Goal: Task Accomplishment & Management: Manage account settings

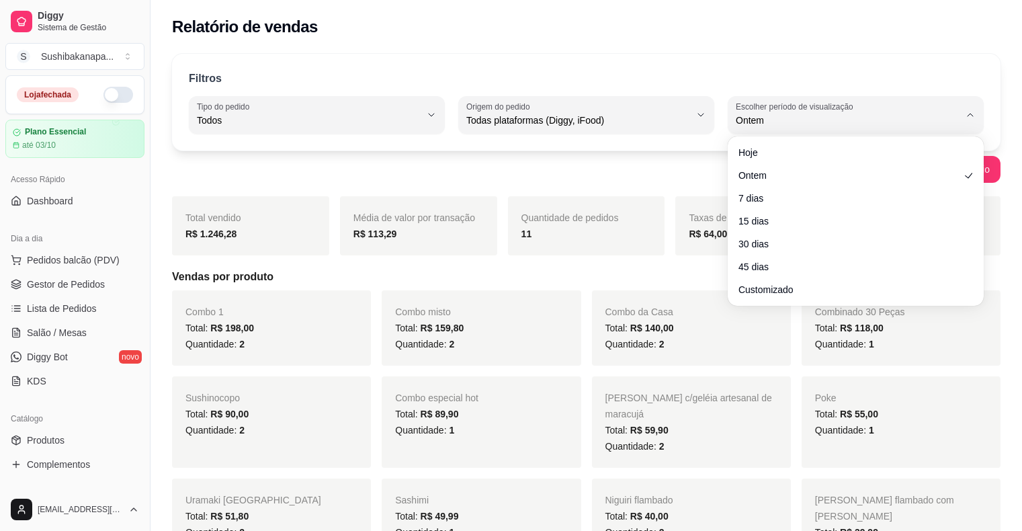
select select "ALL"
select select "1"
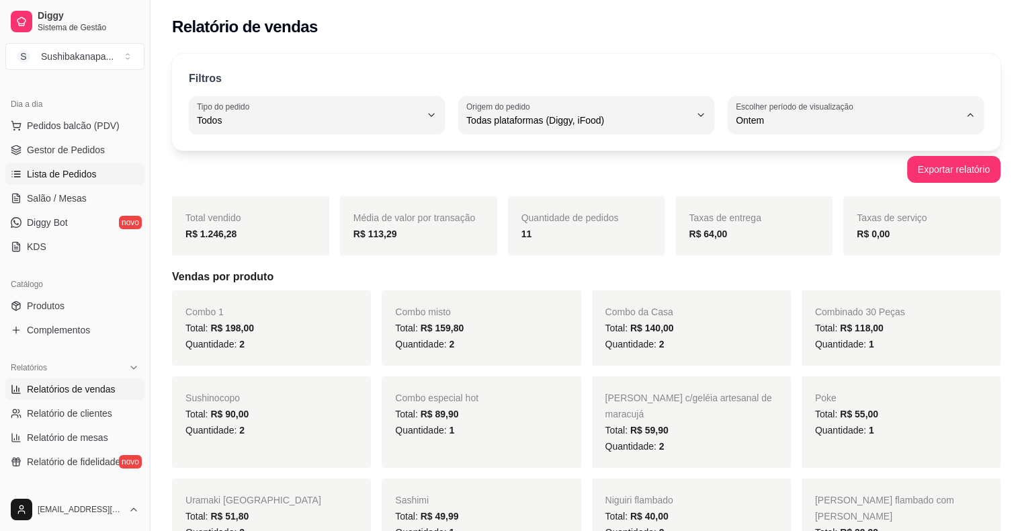
click at [86, 178] on span "Lista de Pedidos" at bounding box center [62, 173] width 70 height 13
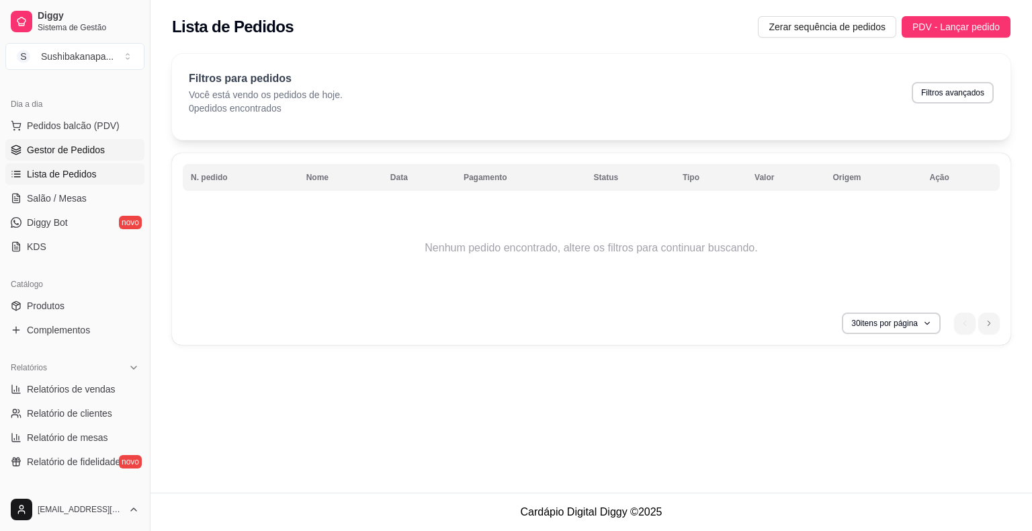
click at [87, 155] on span "Gestor de Pedidos" at bounding box center [66, 149] width 78 height 13
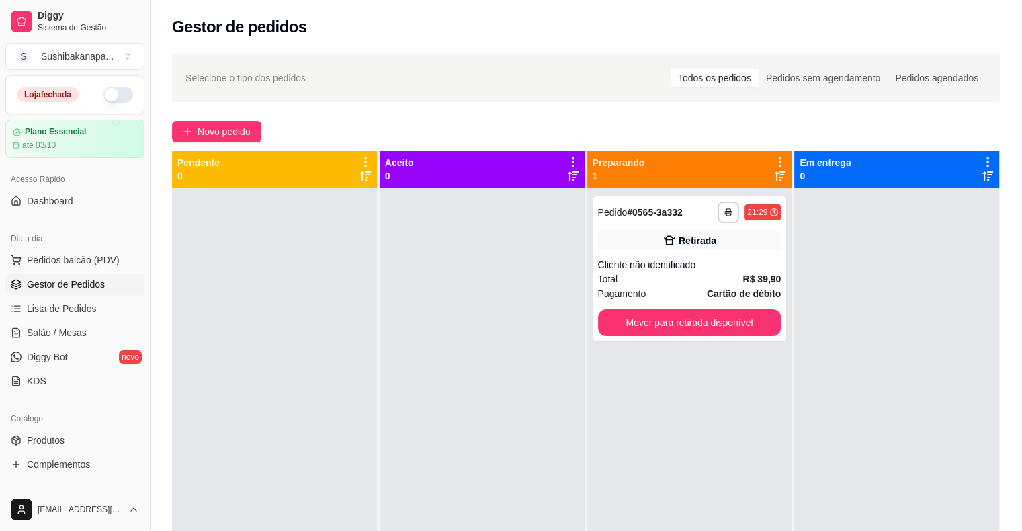
click at [104, 89] on button "button" at bounding box center [118, 95] width 30 height 16
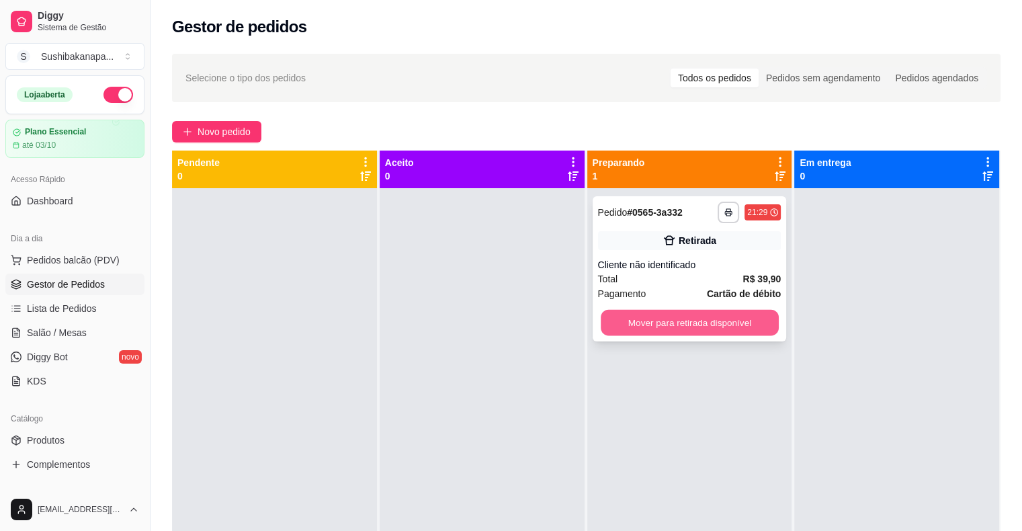
click at [677, 323] on button "Mover para retirada disponível" at bounding box center [690, 323] width 178 height 26
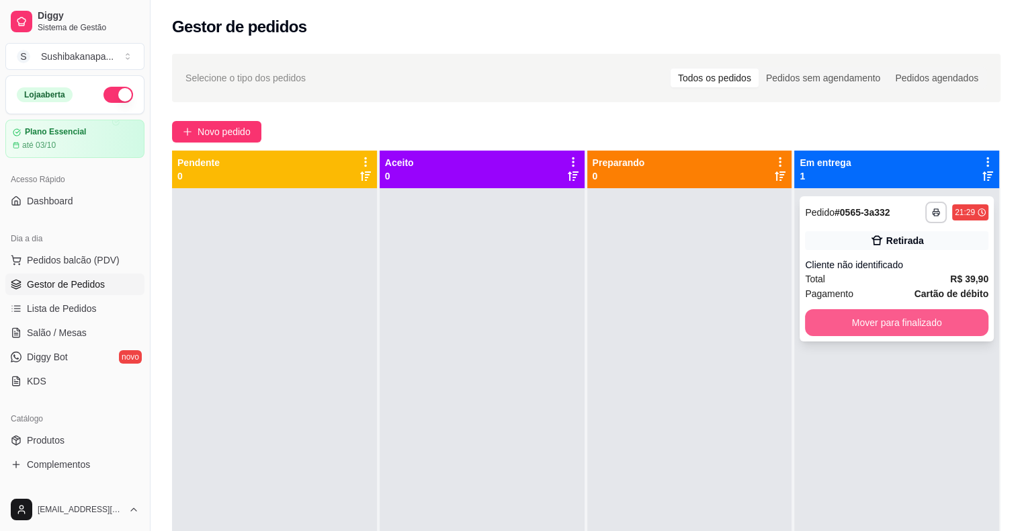
click at [868, 328] on button "Mover para finalizado" at bounding box center [896, 322] width 183 height 27
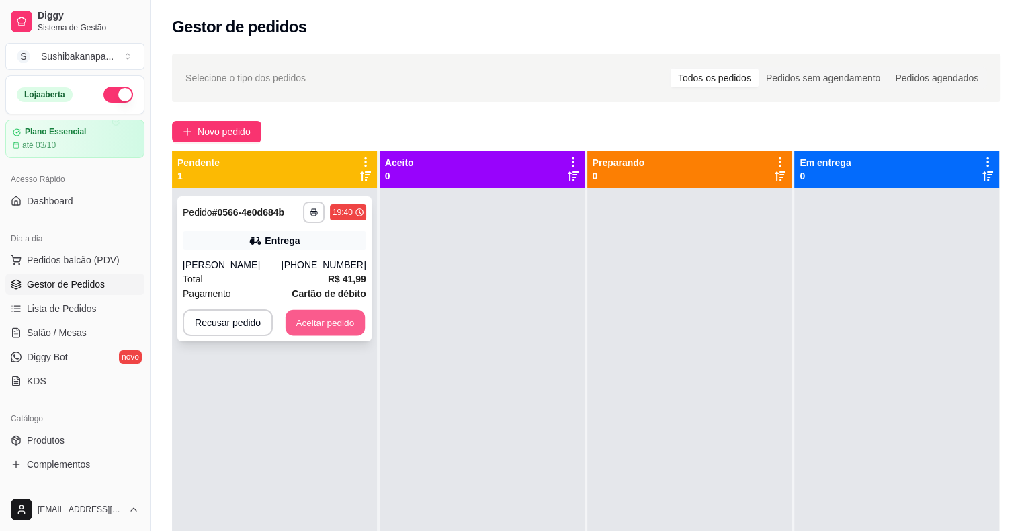
click at [353, 324] on button "Aceitar pedido" at bounding box center [325, 323] width 79 height 26
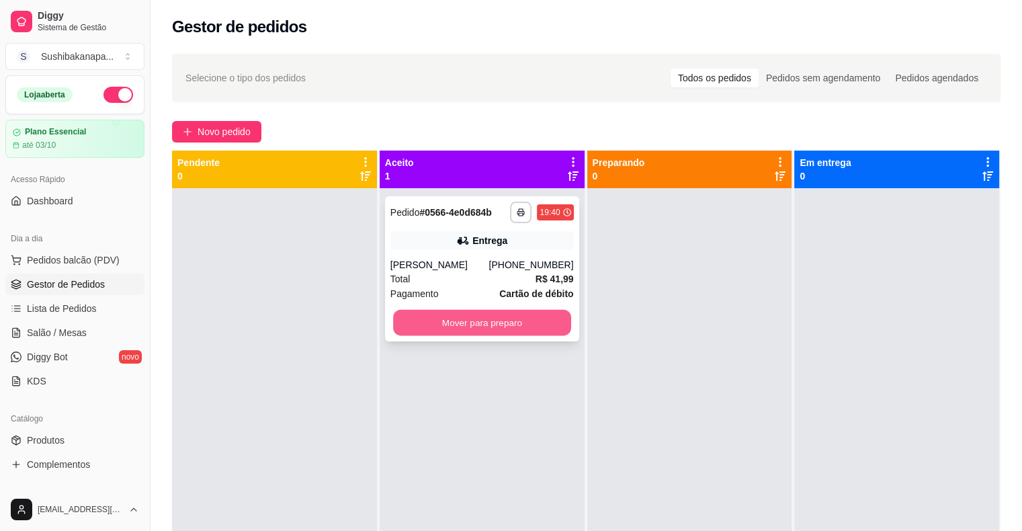
click at [493, 323] on button "Mover para preparo" at bounding box center [482, 323] width 178 height 26
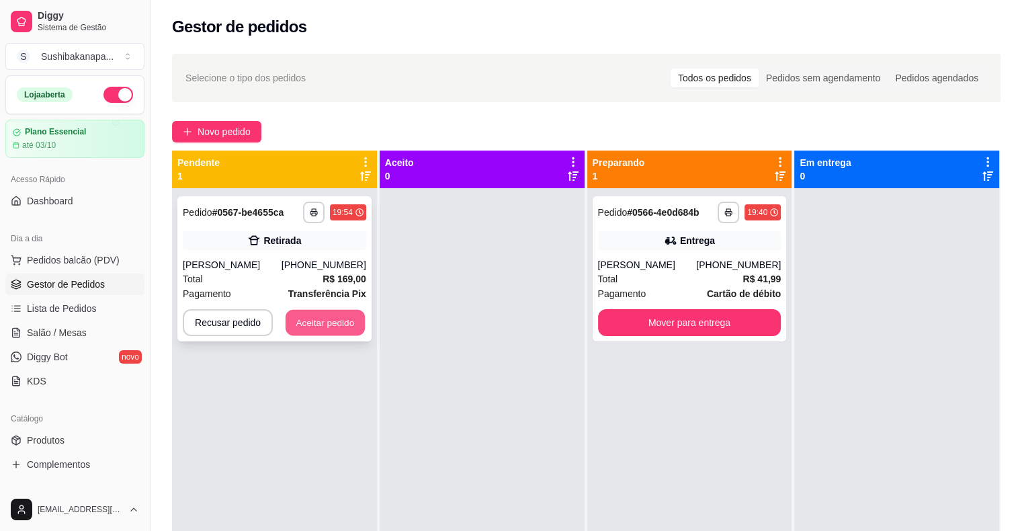
click at [305, 320] on button "Aceitar pedido" at bounding box center [325, 323] width 79 height 26
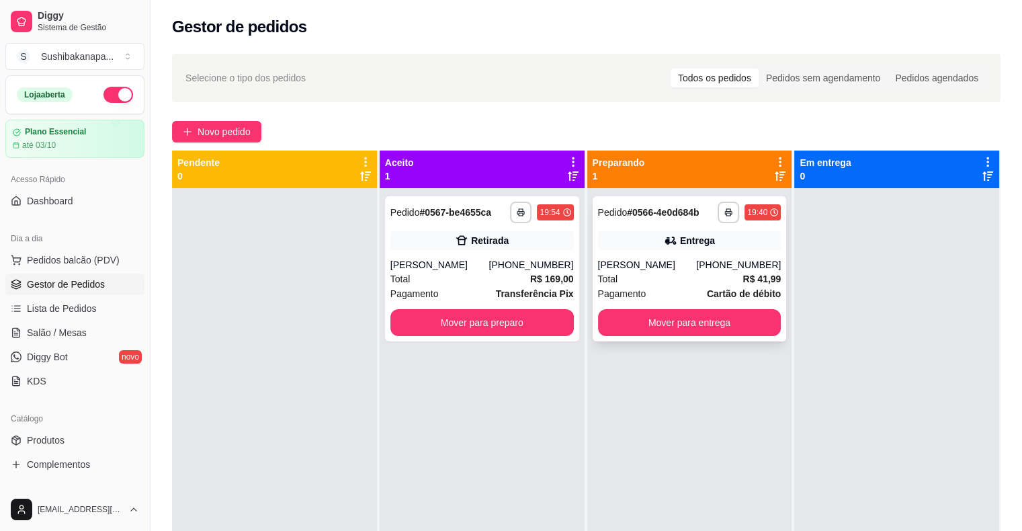
click at [710, 242] on div "Entrega" at bounding box center [689, 240] width 183 height 19
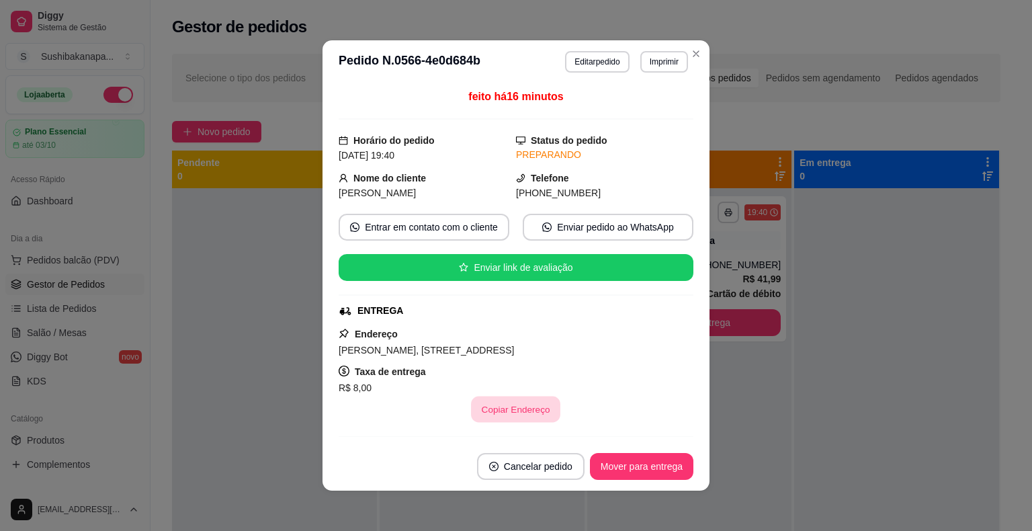
click at [527, 413] on button "Copiar Endereço" at bounding box center [516, 409] width 89 height 26
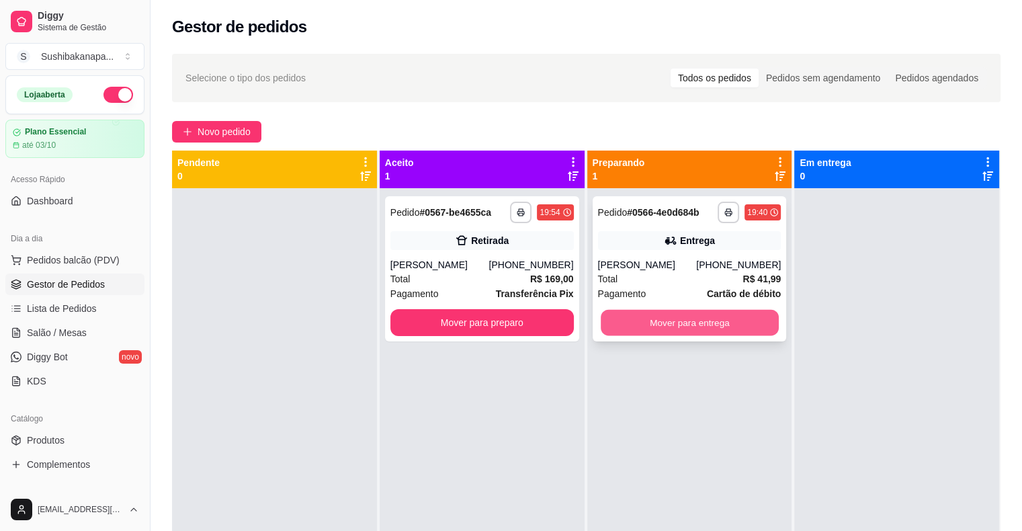
click at [714, 323] on button "Mover para entrega" at bounding box center [690, 323] width 178 height 26
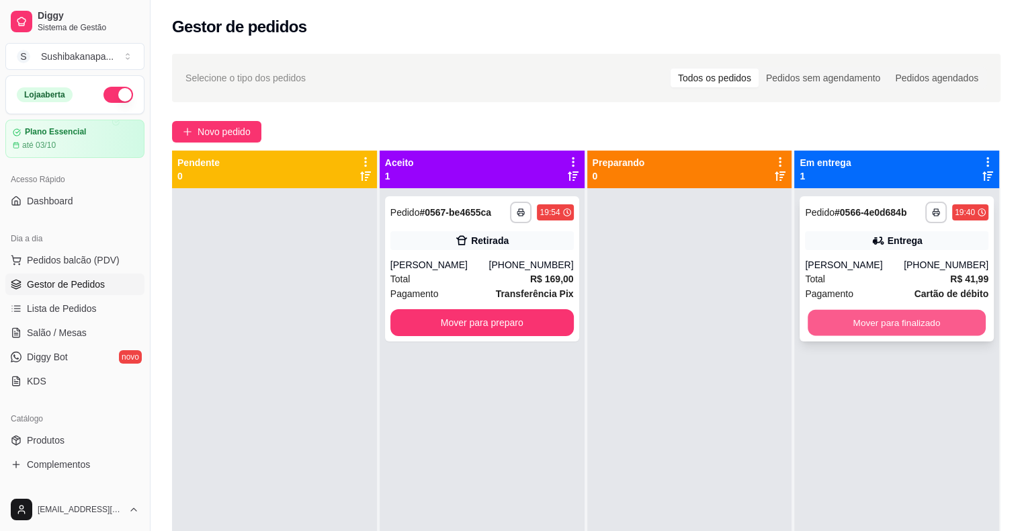
click at [864, 321] on button "Mover para finalizado" at bounding box center [897, 323] width 178 height 26
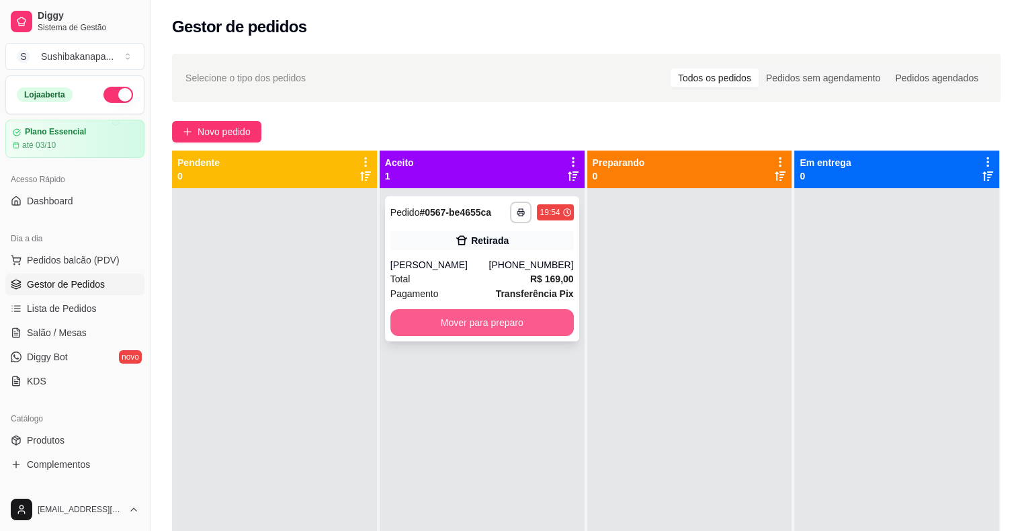
click at [523, 329] on button "Mover para preparo" at bounding box center [481, 322] width 183 height 27
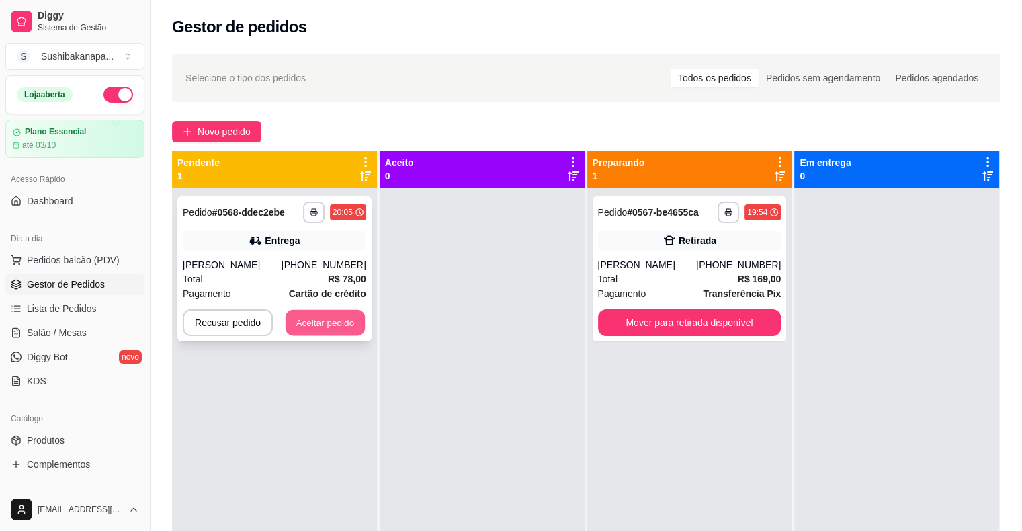
click at [328, 336] on button "Aceitar pedido" at bounding box center [325, 323] width 79 height 26
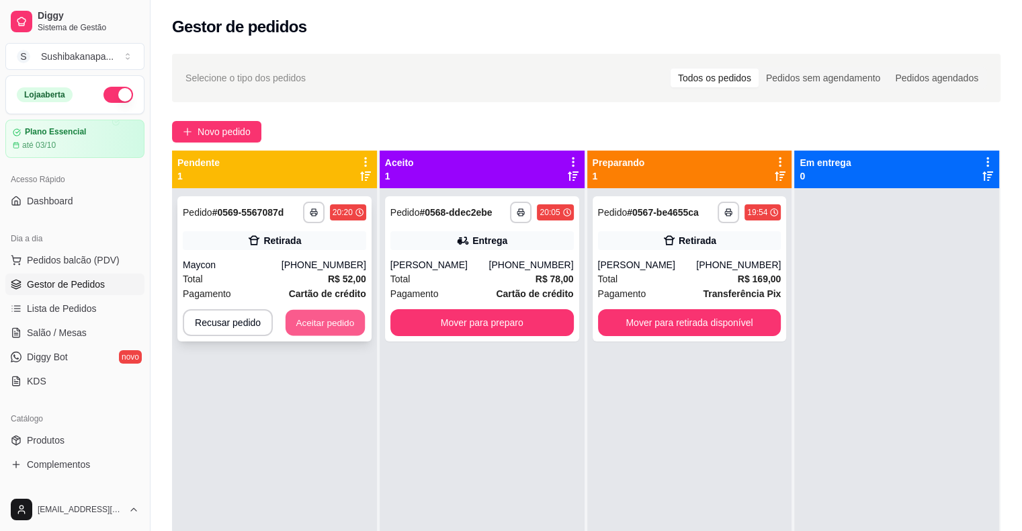
click at [301, 317] on button "Aceitar pedido" at bounding box center [325, 323] width 79 height 26
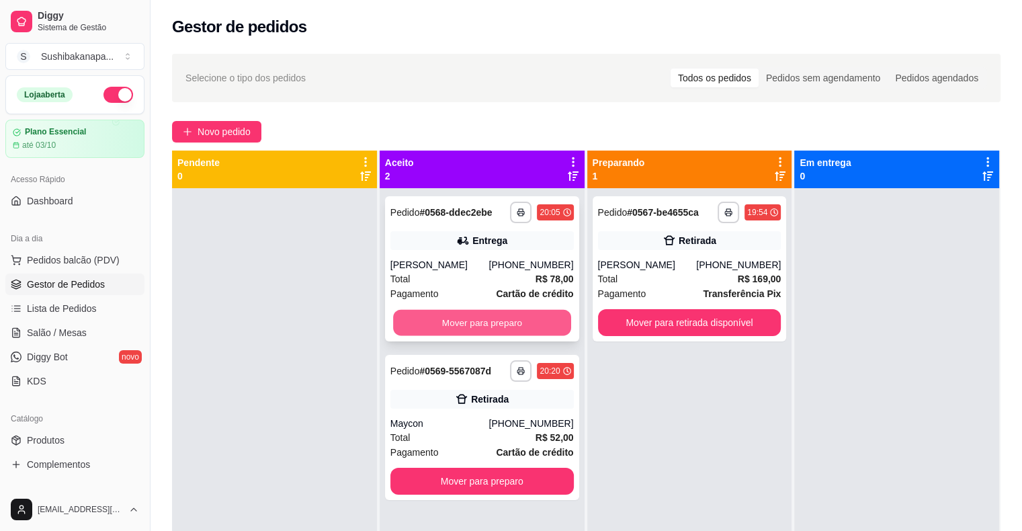
click at [535, 336] on button "Mover para preparo" at bounding box center [482, 323] width 178 height 26
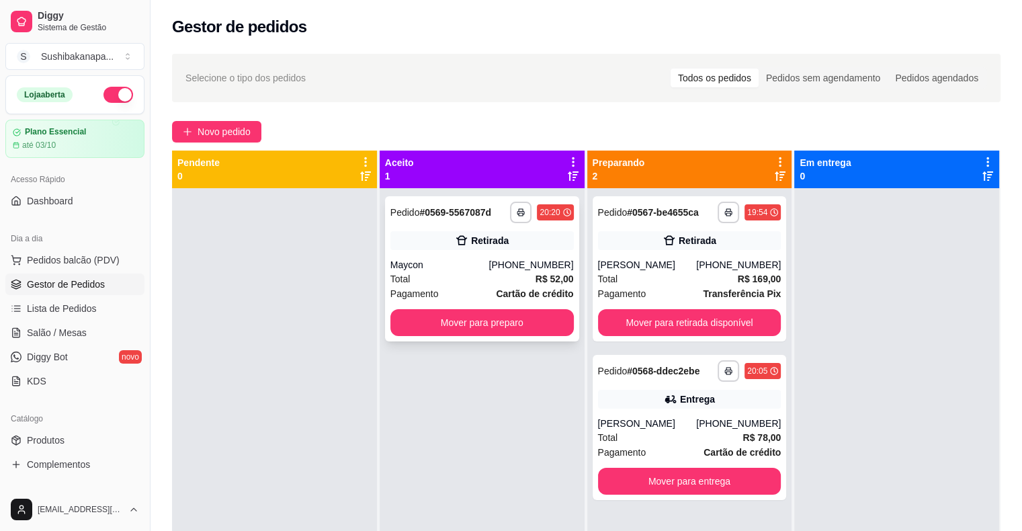
click at [512, 252] on div "**********" at bounding box center [482, 268] width 194 height 145
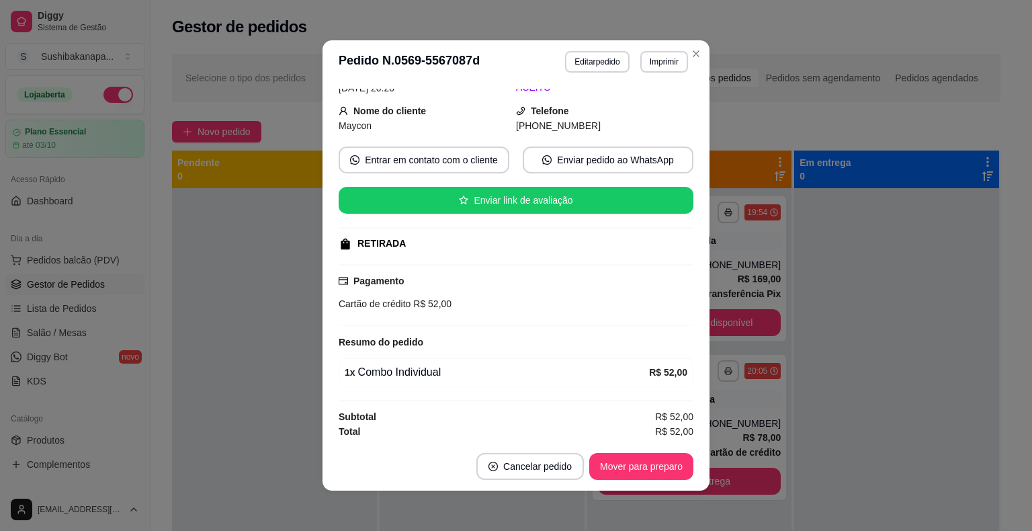
scroll to position [3, 0]
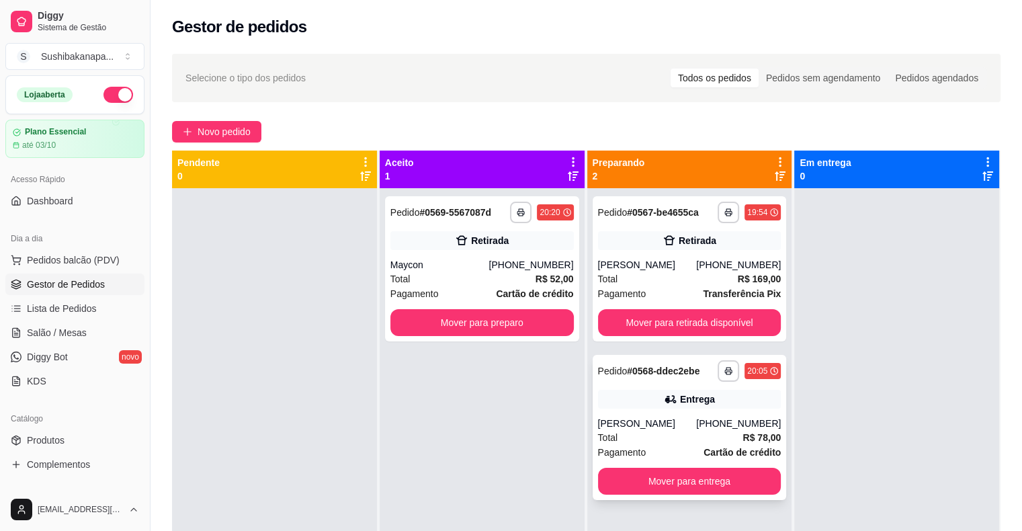
click at [694, 402] on div "Entrega" at bounding box center [697, 398] width 35 height 13
click at [882, 415] on div at bounding box center [896, 453] width 205 height 531
click at [468, 278] on div "Total R$ 52,00" at bounding box center [481, 278] width 183 height 15
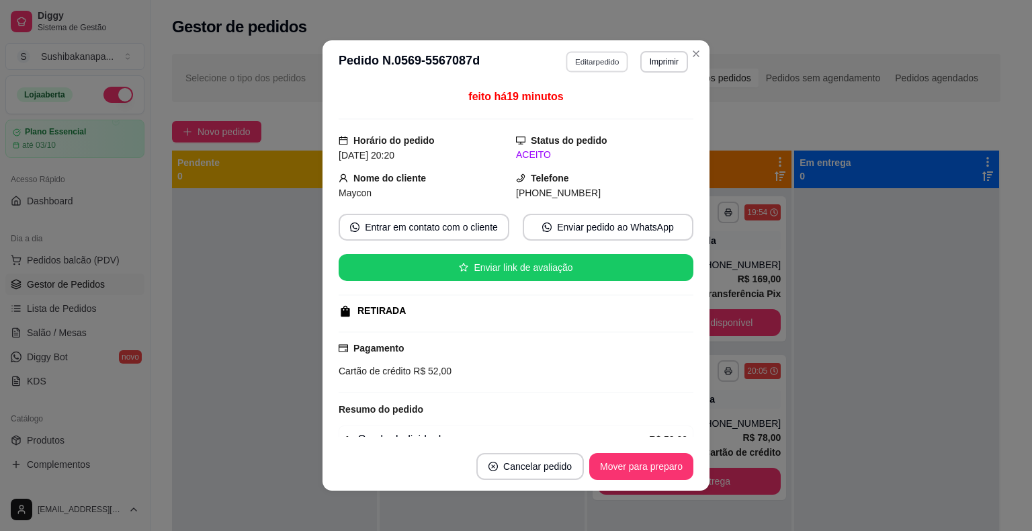
click at [608, 63] on button "Editar pedido" at bounding box center [598, 61] width 62 height 21
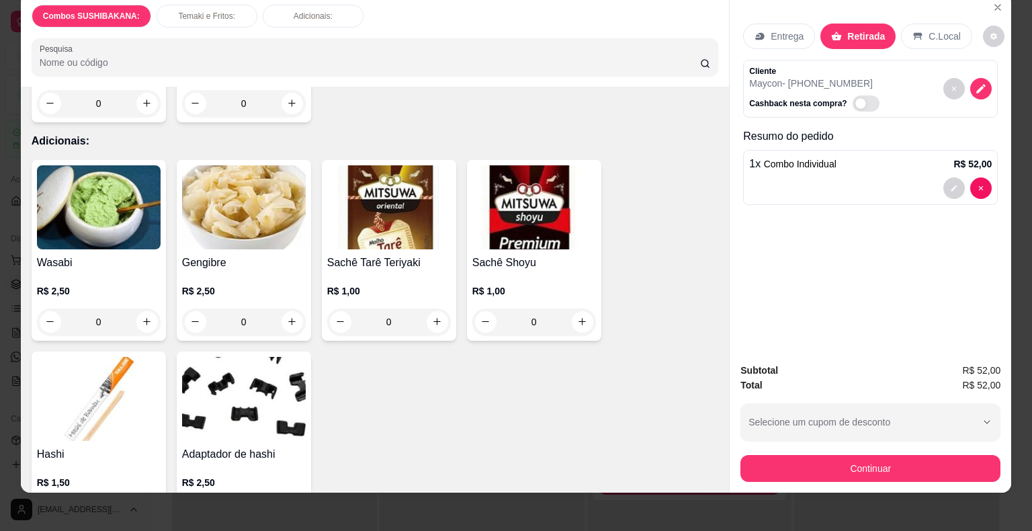
scroll to position [32, 0]
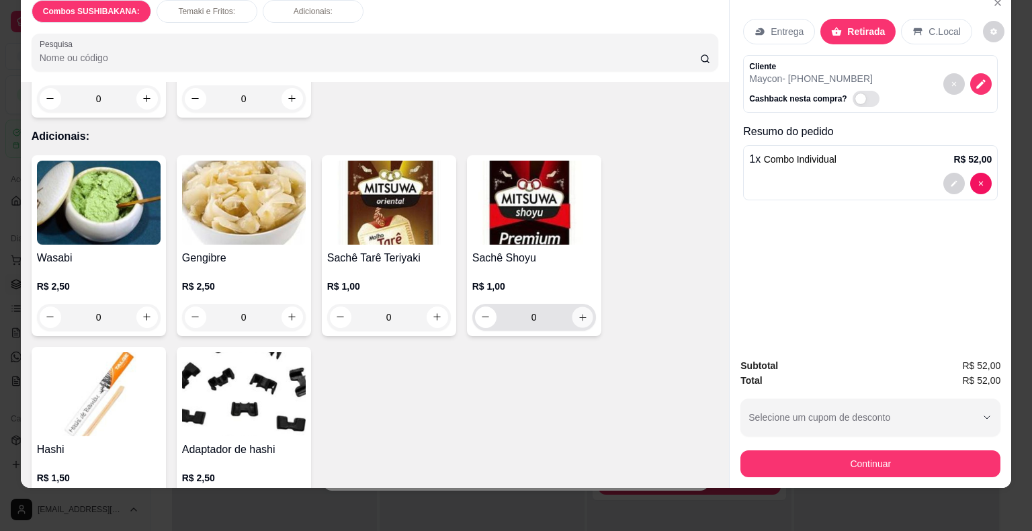
click at [577, 312] on icon "increase-product-quantity" at bounding box center [582, 317] width 10 height 10
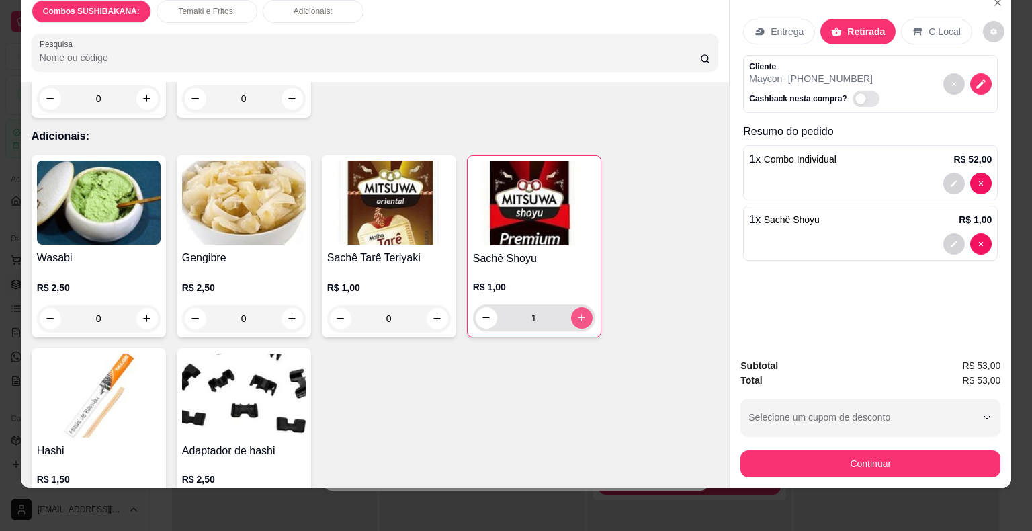
click at [577, 312] on icon "increase-product-quantity" at bounding box center [582, 317] width 10 height 10
type input "2"
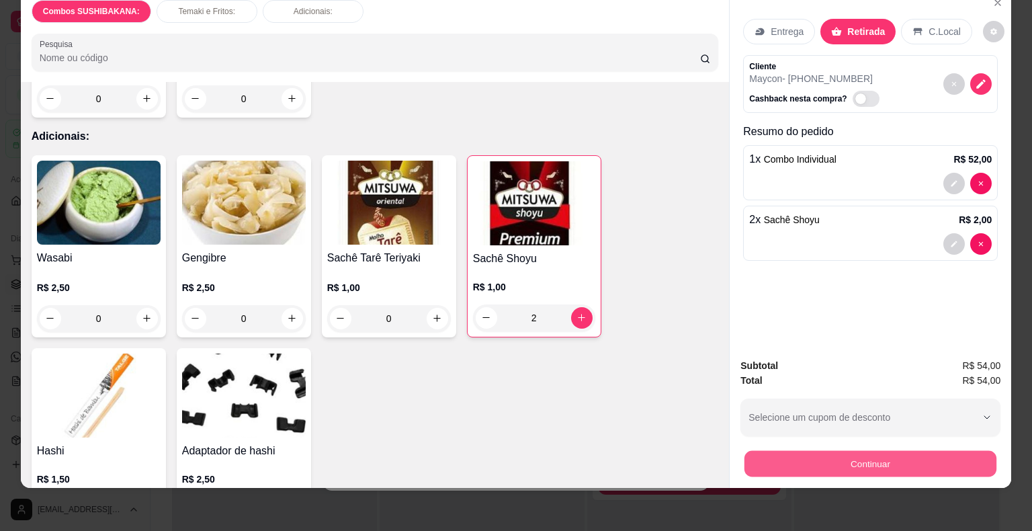
click at [833, 455] on button "Continuar" at bounding box center [871, 464] width 252 height 26
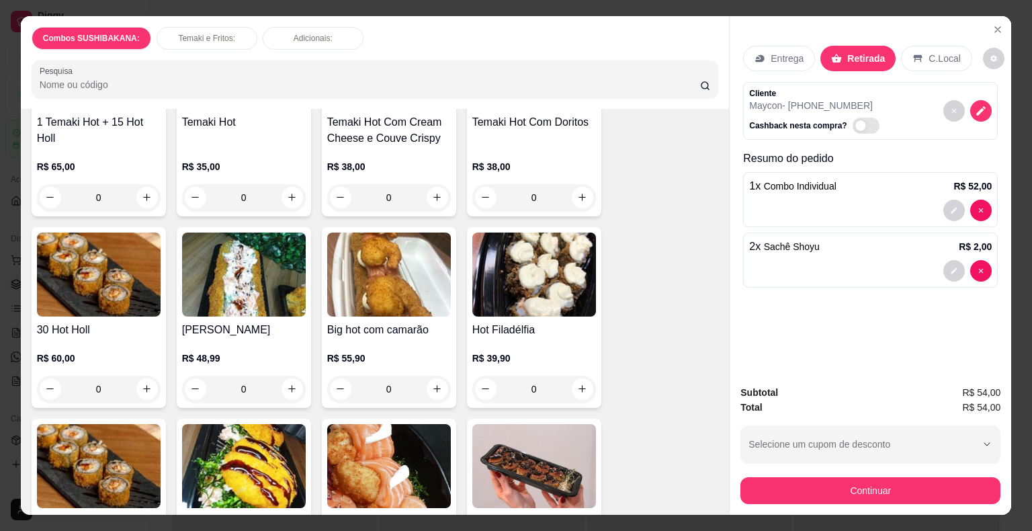
scroll to position [1342, 0]
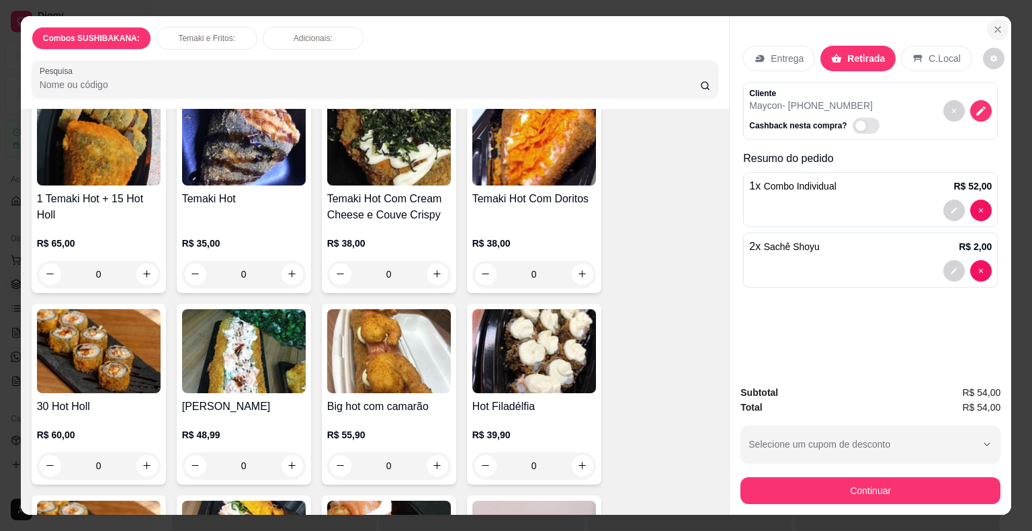
click at [991, 19] on button "Close" at bounding box center [998, 30] width 22 height 22
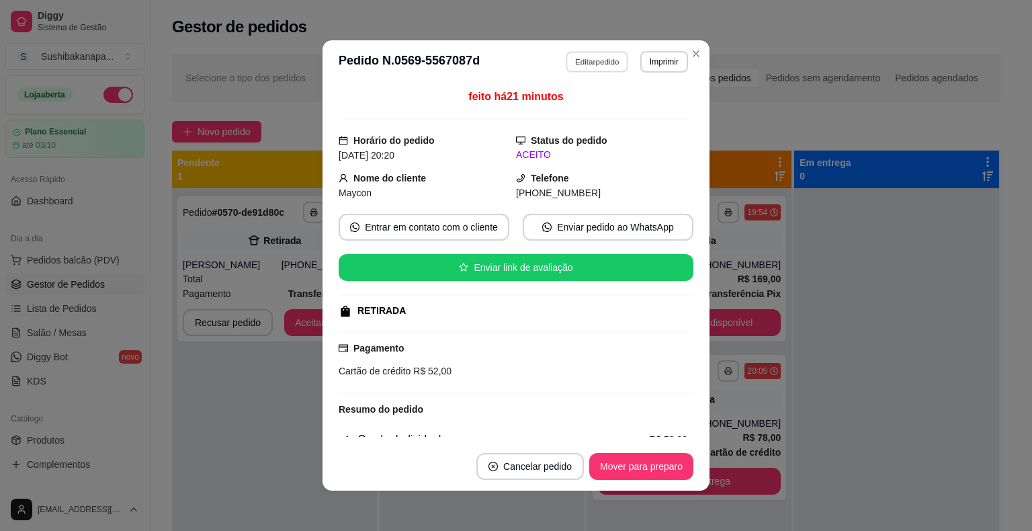
click at [602, 67] on button "Editar pedido" at bounding box center [598, 61] width 62 height 21
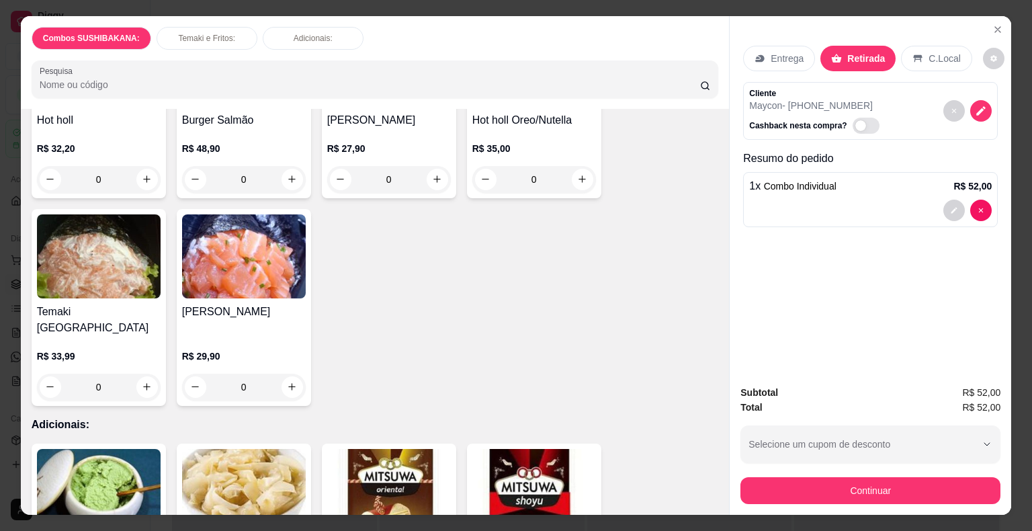
scroll to position [2016, 0]
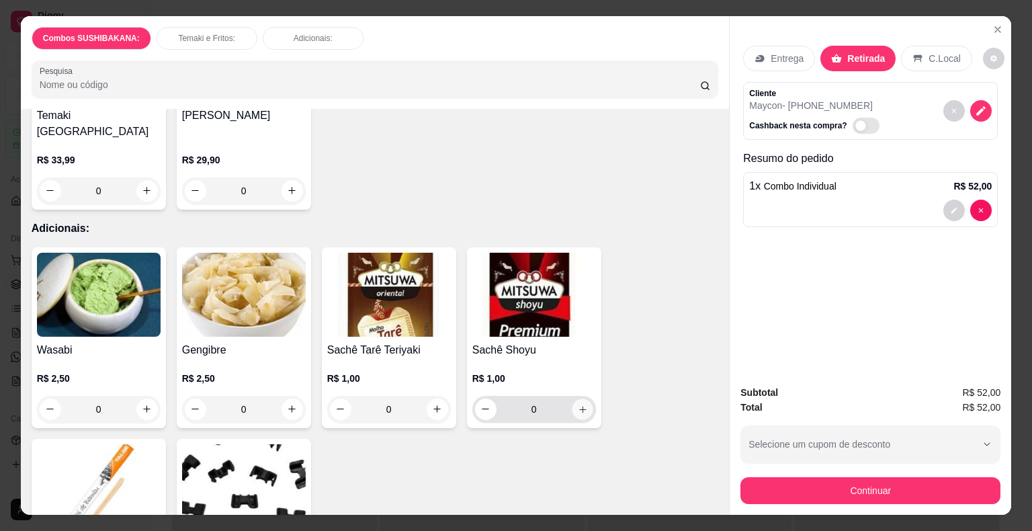
click at [577, 404] on icon "increase-product-quantity" at bounding box center [582, 409] width 10 height 10
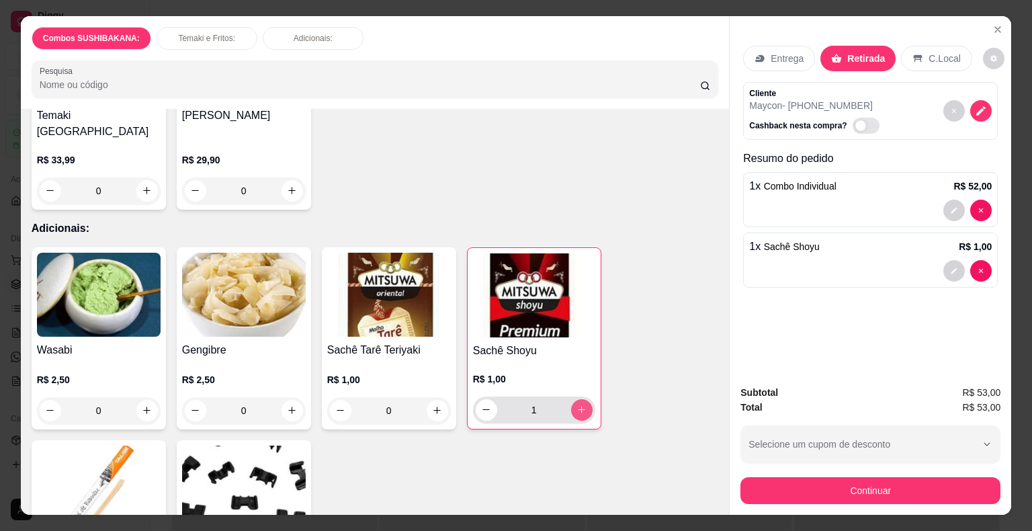
click at [577, 405] on icon "increase-product-quantity" at bounding box center [582, 410] width 10 height 10
type input "2"
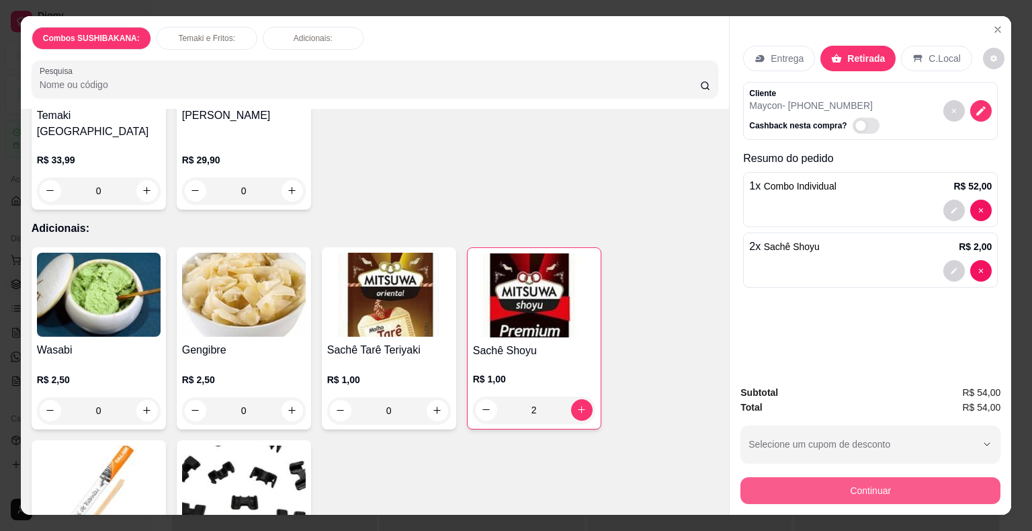
click at [915, 487] on button "Continuar" at bounding box center [871, 490] width 260 height 27
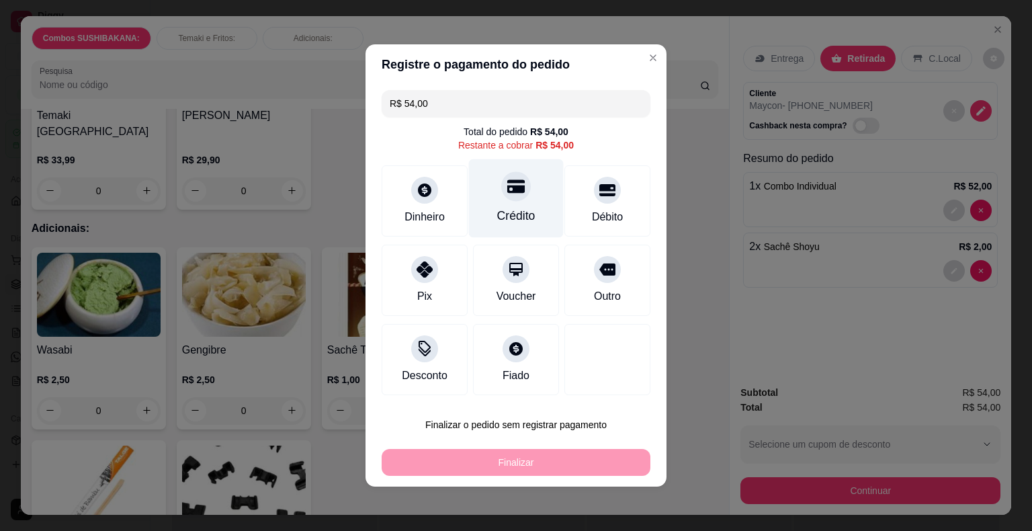
click at [535, 216] on div "Crédito" at bounding box center [516, 198] width 95 height 79
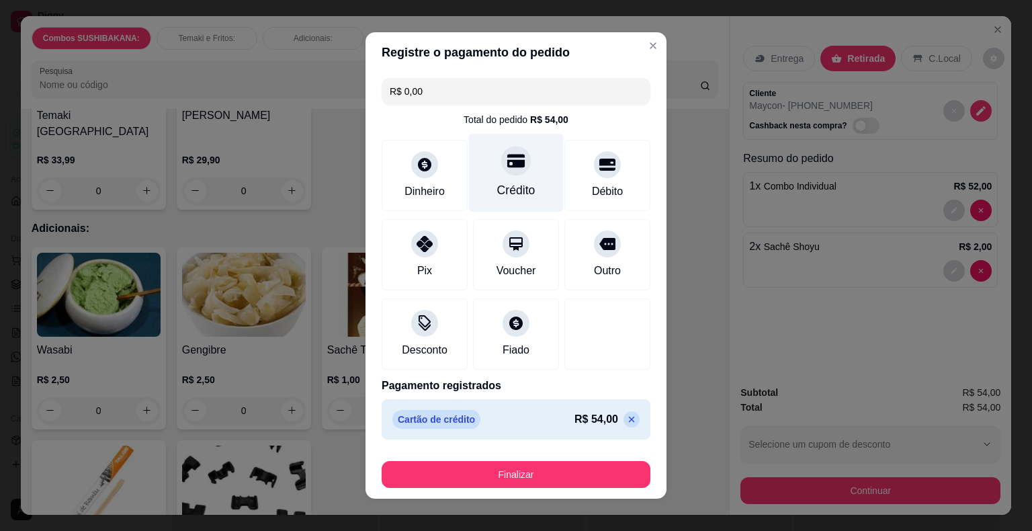
type input "R$ 0,00"
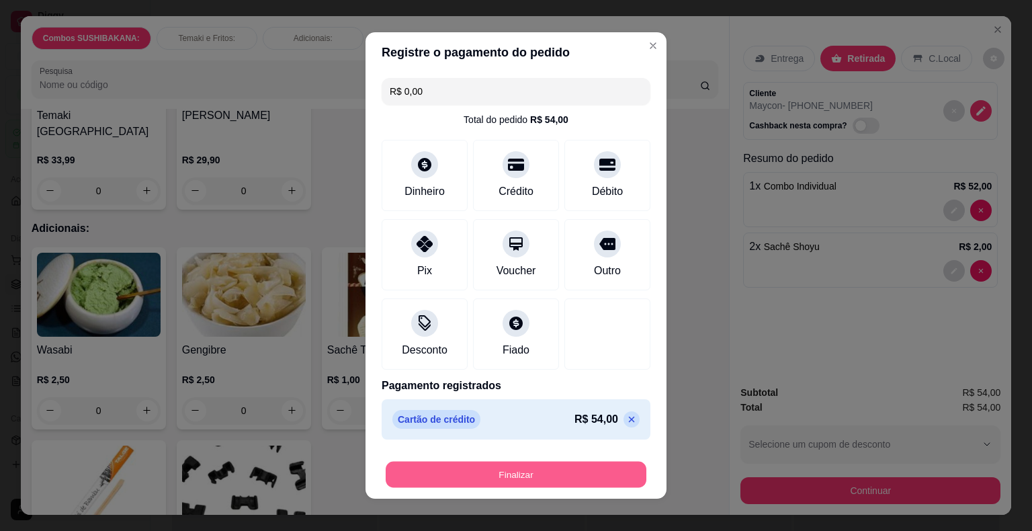
click at [511, 472] on button "Finalizar" at bounding box center [516, 475] width 261 height 26
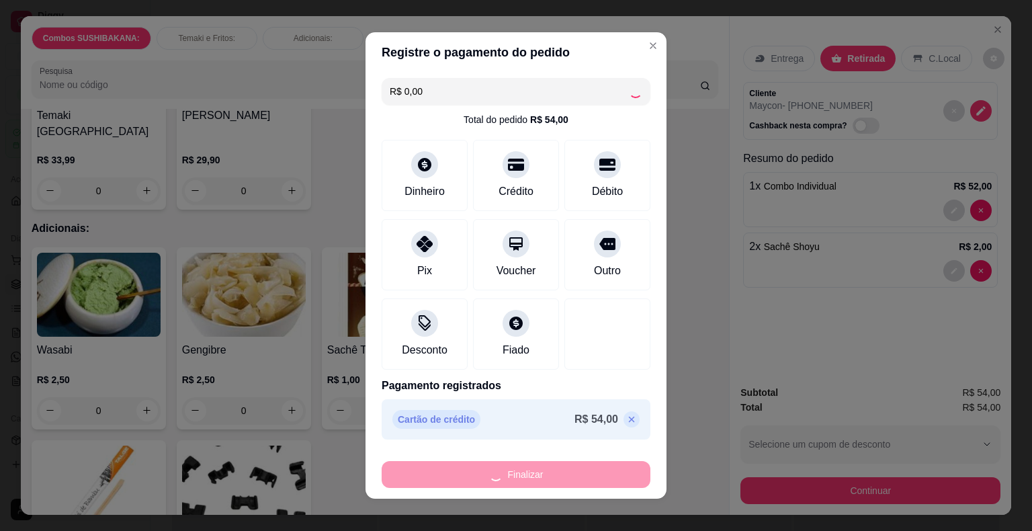
type input "0"
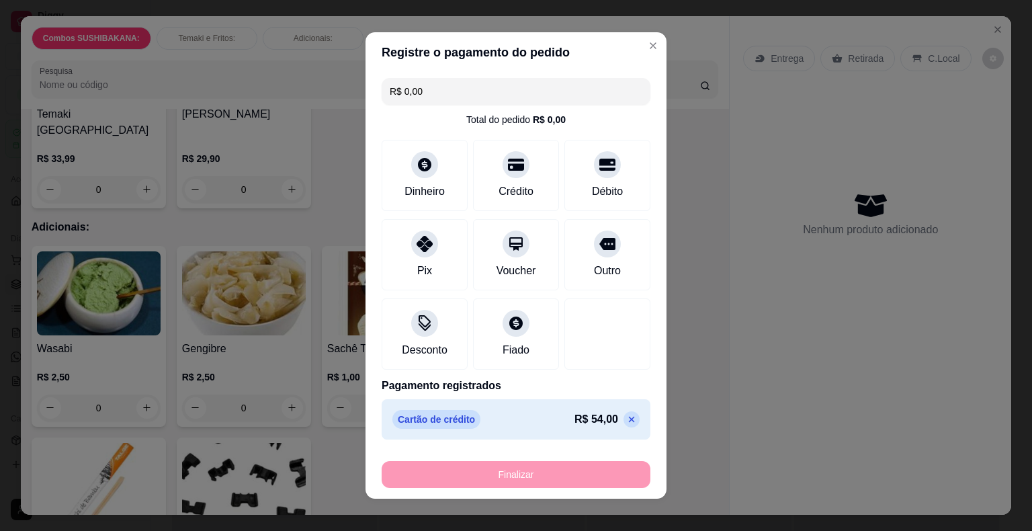
type input "-R$ 54,00"
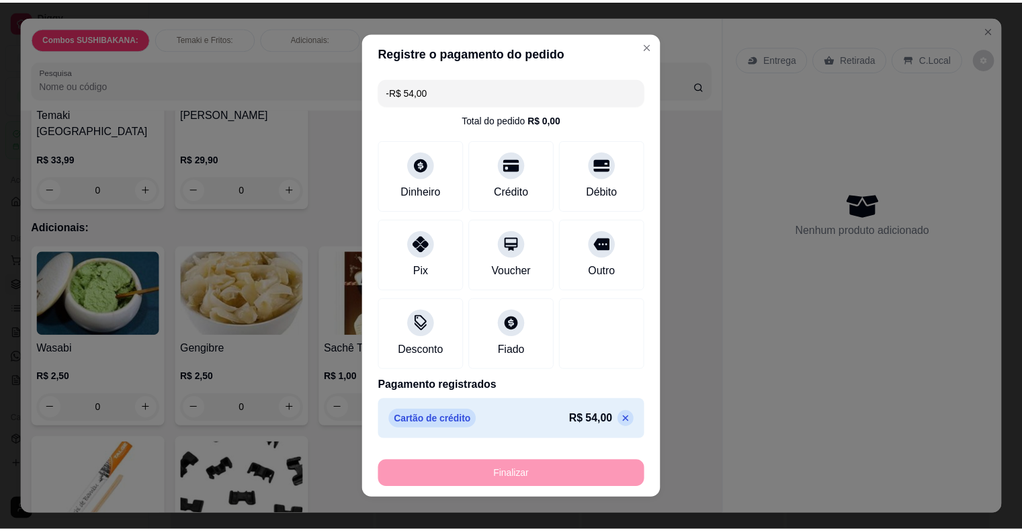
scroll to position [2015, 0]
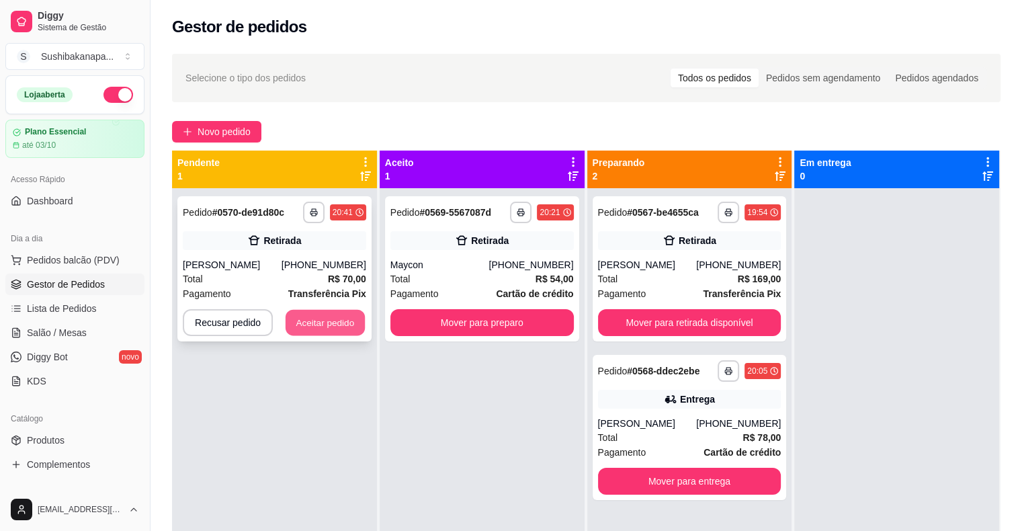
click at [344, 319] on button "Aceitar pedido" at bounding box center [325, 323] width 79 height 26
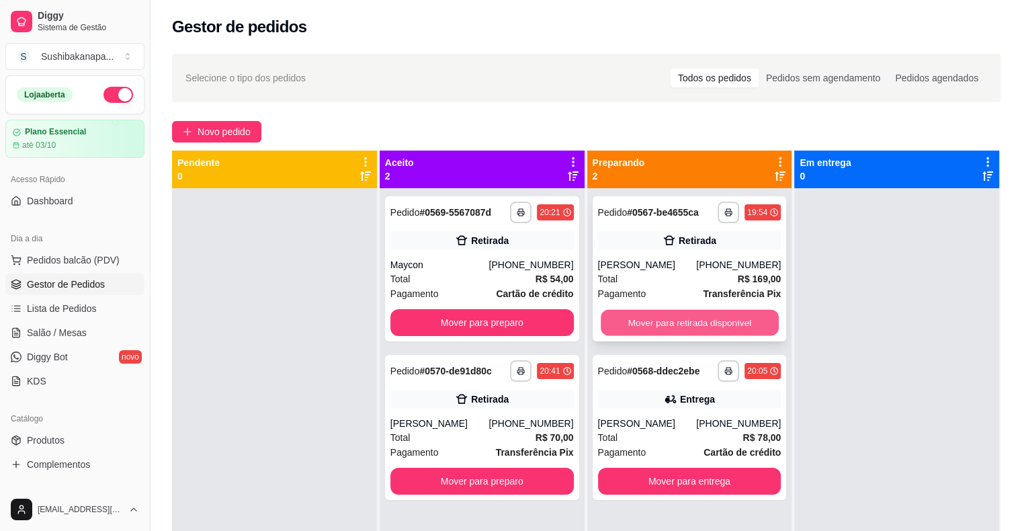
click at [692, 322] on button "Mover para retirada disponível" at bounding box center [690, 323] width 178 height 26
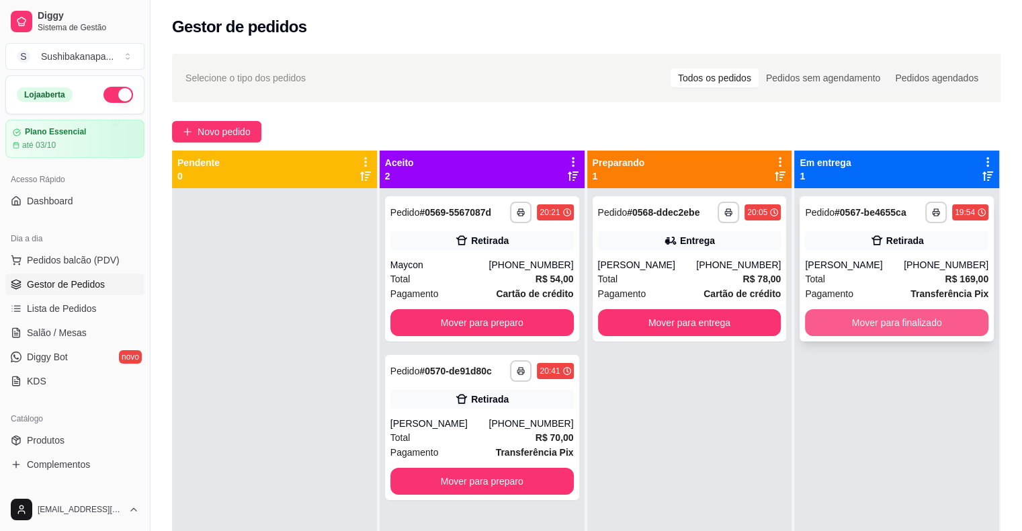
click at [844, 323] on button "Mover para finalizado" at bounding box center [896, 322] width 183 height 27
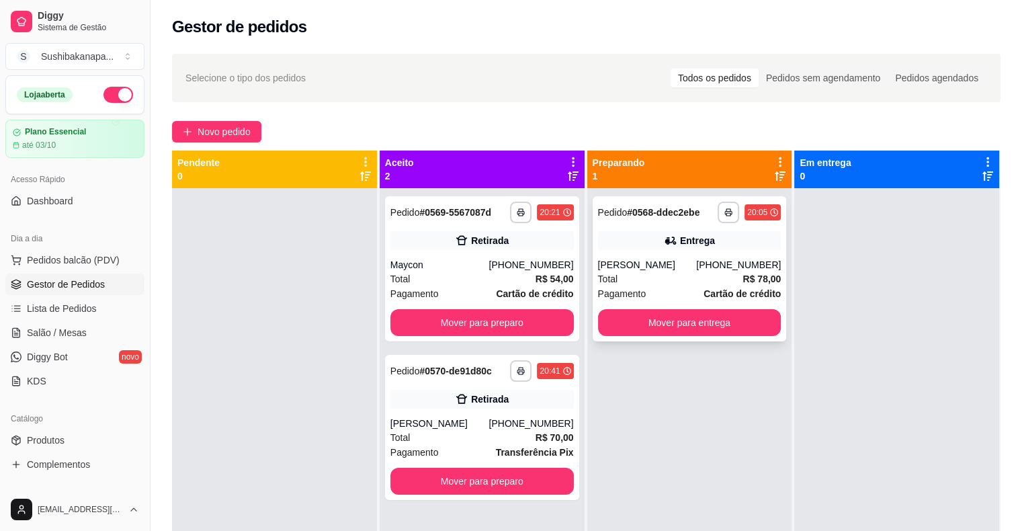
click at [686, 238] on div "Entrega" at bounding box center [697, 240] width 35 height 13
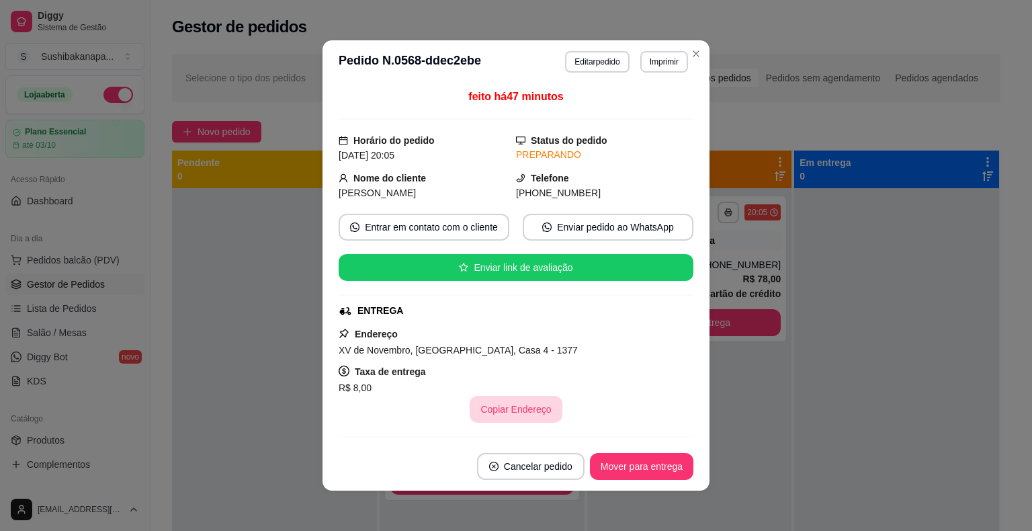
click at [510, 407] on button "Copiar Endereço" at bounding box center [516, 409] width 92 height 27
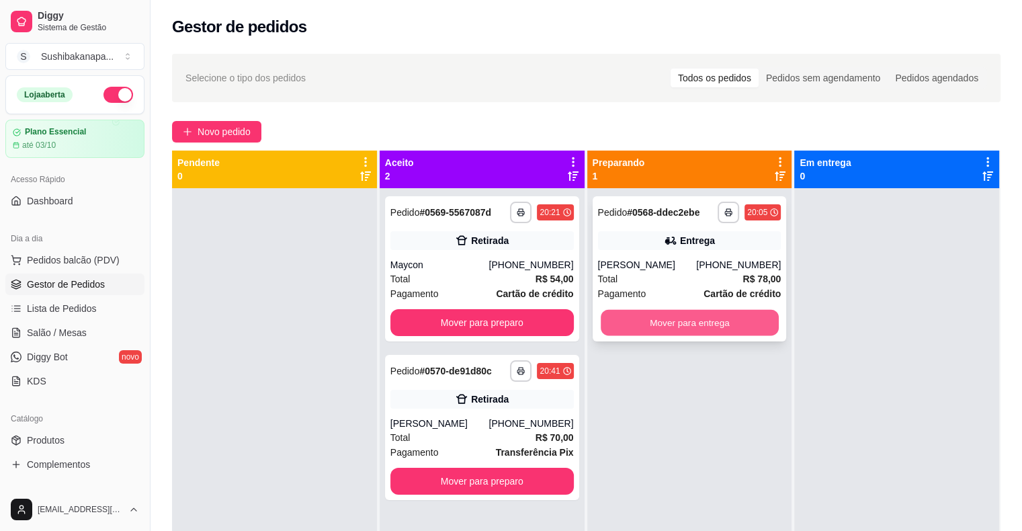
click at [667, 335] on button "Mover para entrega" at bounding box center [690, 323] width 178 height 26
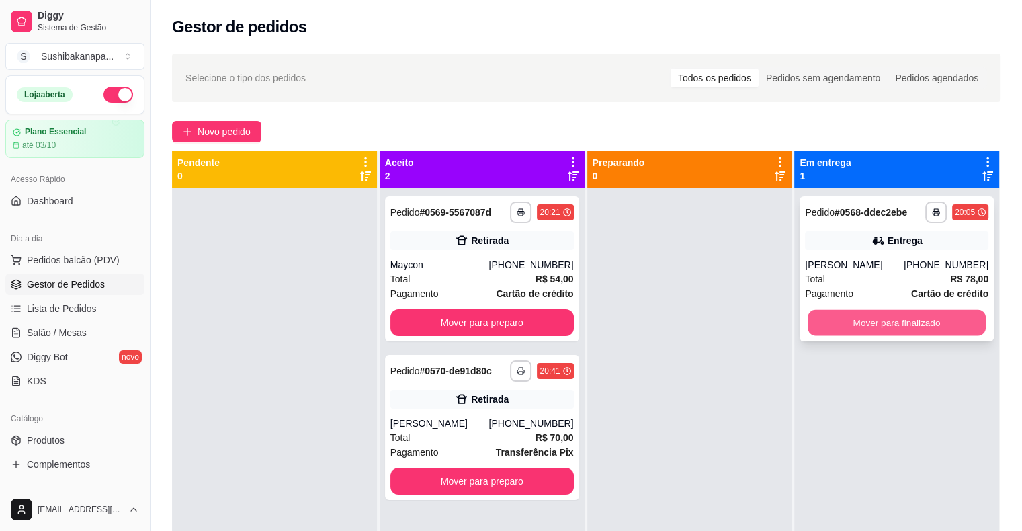
click at [808, 331] on button "Mover para finalizado" at bounding box center [897, 323] width 178 height 26
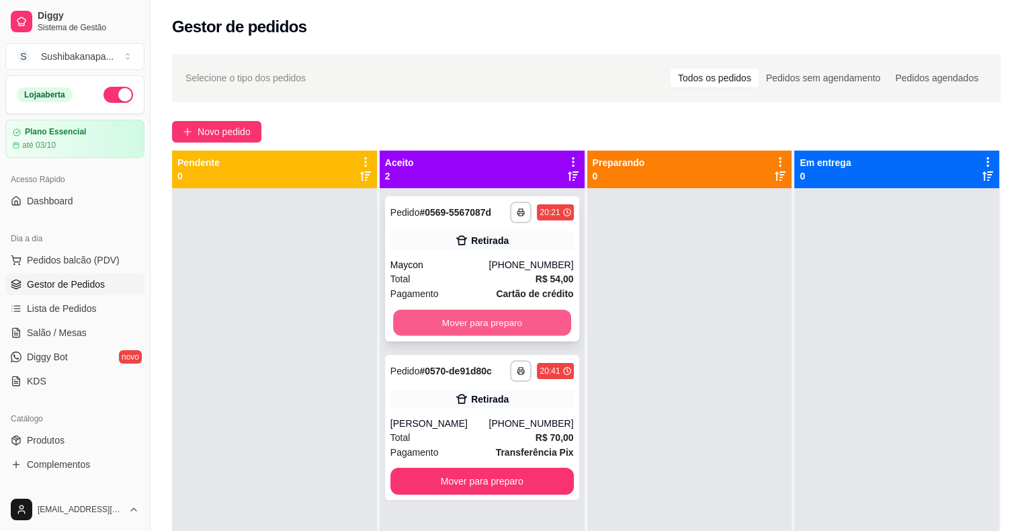
click at [487, 323] on button "Mover para preparo" at bounding box center [482, 323] width 178 height 26
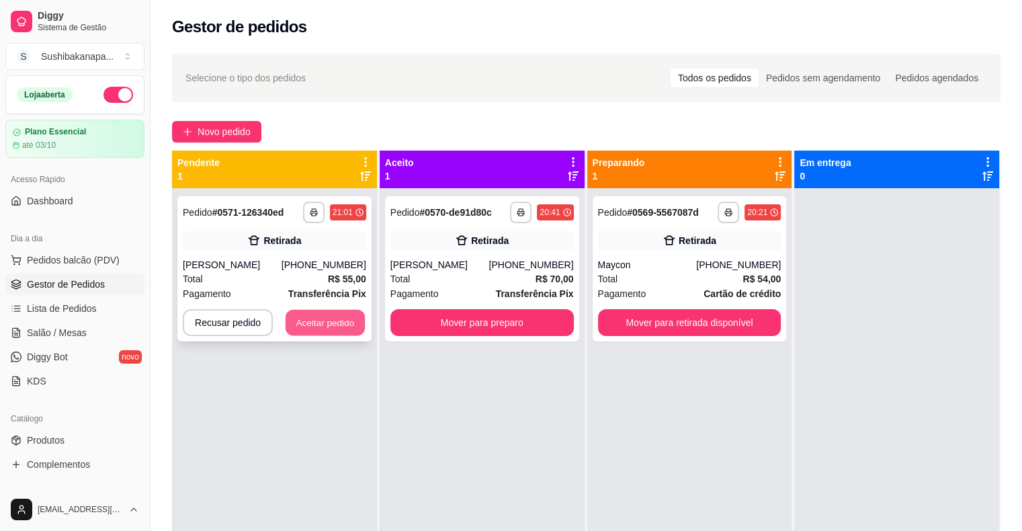
click at [333, 321] on button "Aceitar pedido" at bounding box center [325, 323] width 79 height 26
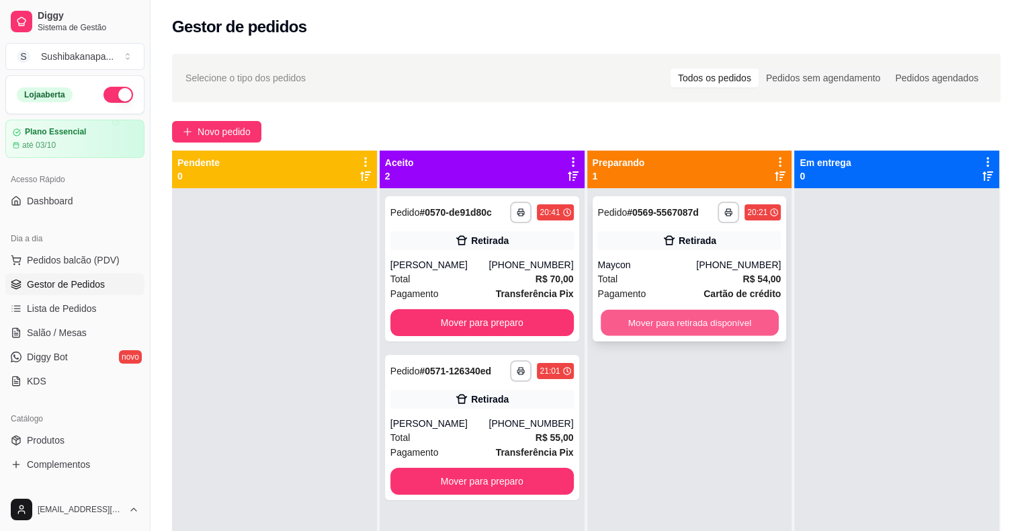
click at [734, 321] on button "Mover para retirada disponível" at bounding box center [690, 323] width 178 height 26
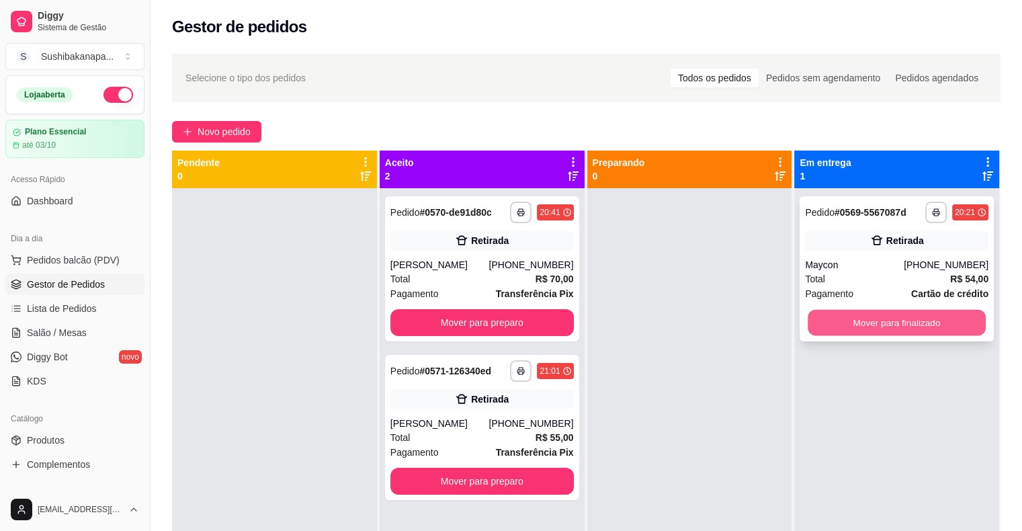
click at [952, 325] on button "Mover para finalizado" at bounding box center [897, 323] width 178 height 26
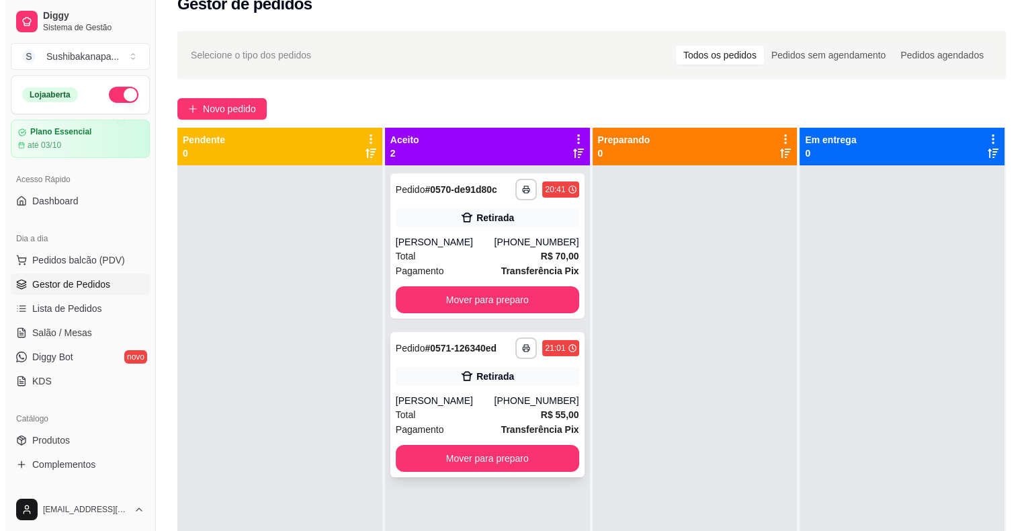
scroll to position [0, 0]
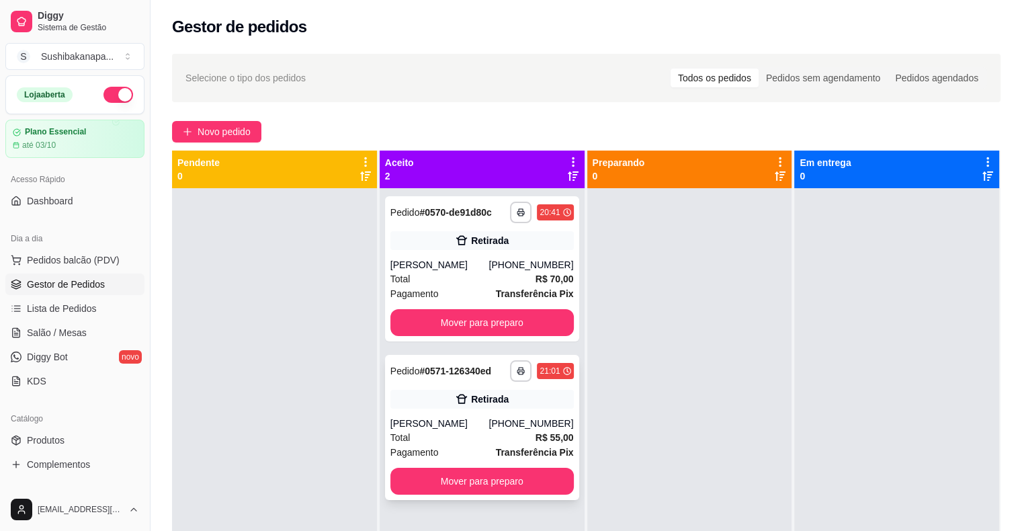
click at [487, 396] on div "Retirada" at bounding box center [490, 398] width 38 height 13
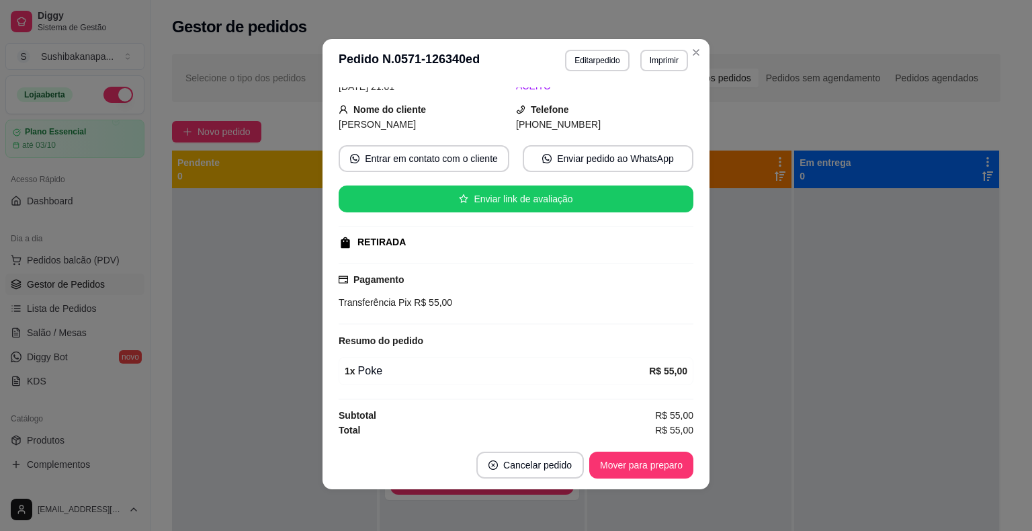
scroll to position [3, 0]
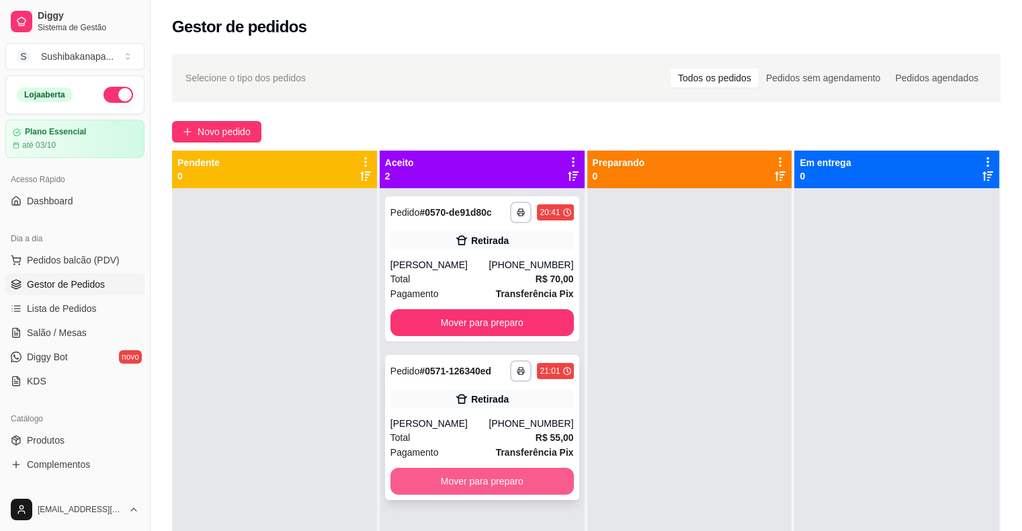
click at [517, 485] on button "Mover para preparo" at bounding box center [481, 481] width 183 height 27
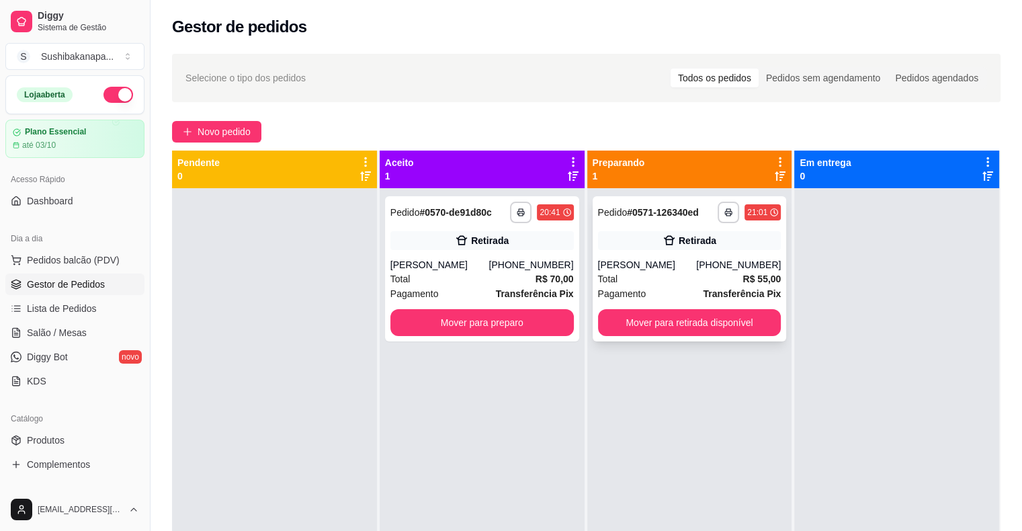
click at [696, 242] on div "Retirada" at bounding box center [698, 240] width 38 height 13
click at [751, 327] on button "Mover para retirada disponível" at bounding box center [689, 322] width 183 height 27
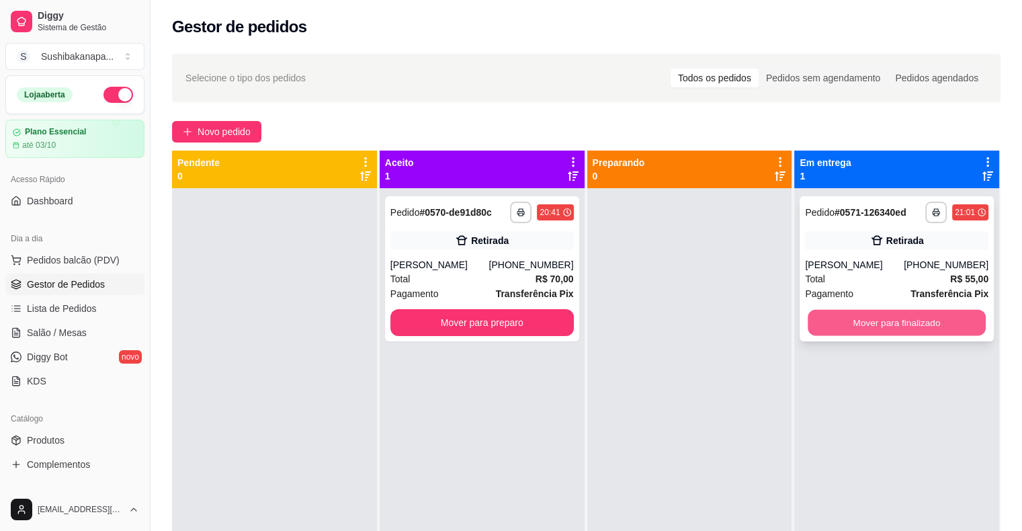
click at [858, 321] on button "Mover para finalizado" at bounding box center [897, 323] width 178 height 26
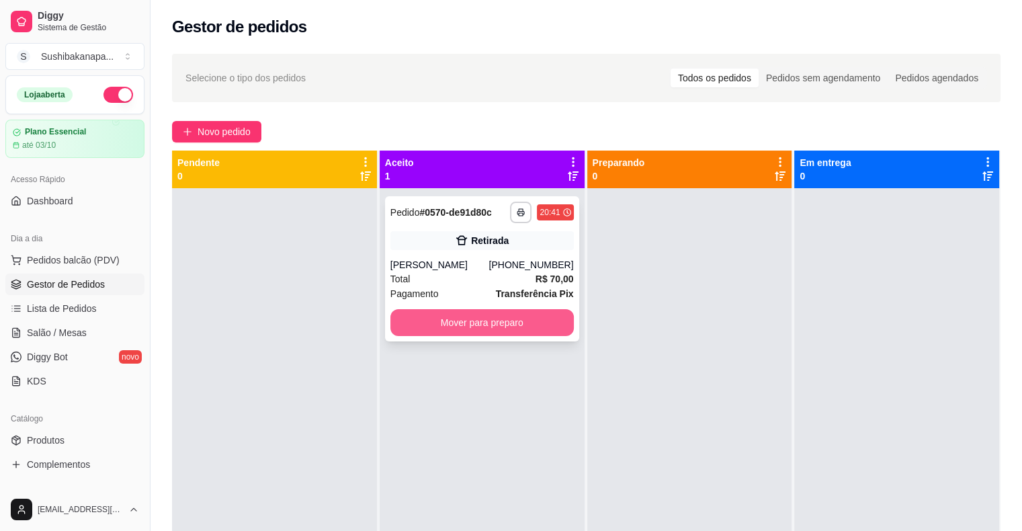
click at [497, 329] on button "Mover para preparo" at bounding box center [481, 322] width 183 height 27
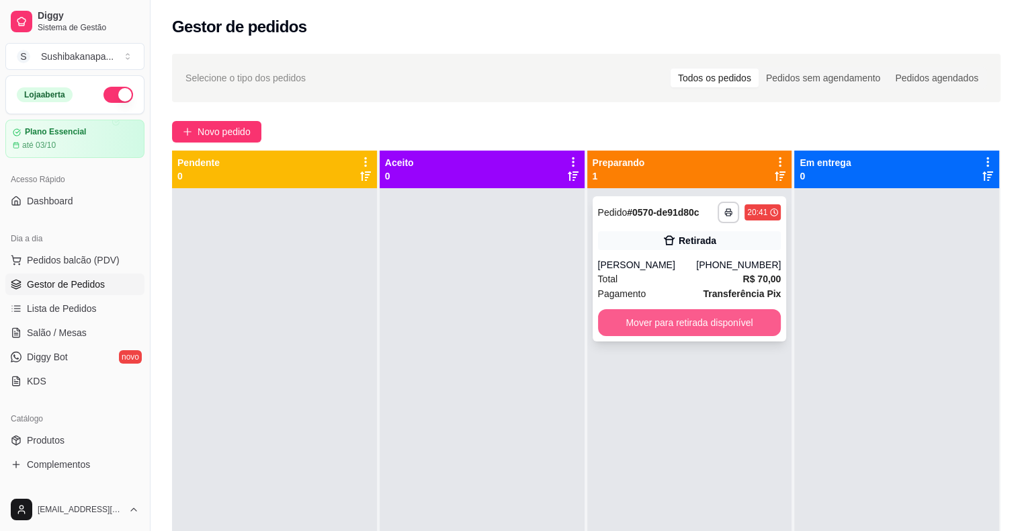
click at [731, 324] on button "Mover para retirada disponível" at bounding box center [689, 322] width 183 height 27
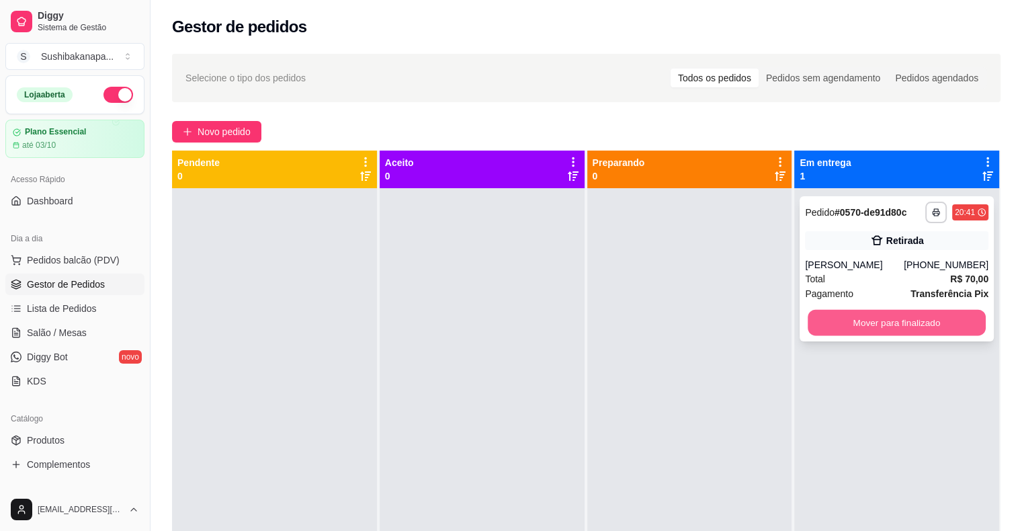
click at [879, 320] on button "Mover para finalizado" at bounding box center [897, 323] width 178 height 26
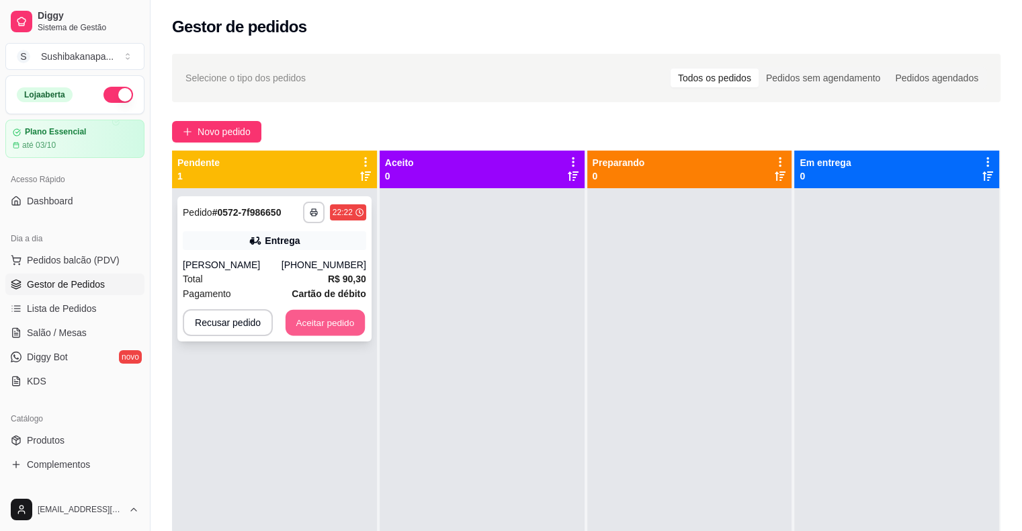
click at [347, 321] on button "Aceitar pedido" at bounding box center [325, 323] width 79 height 26
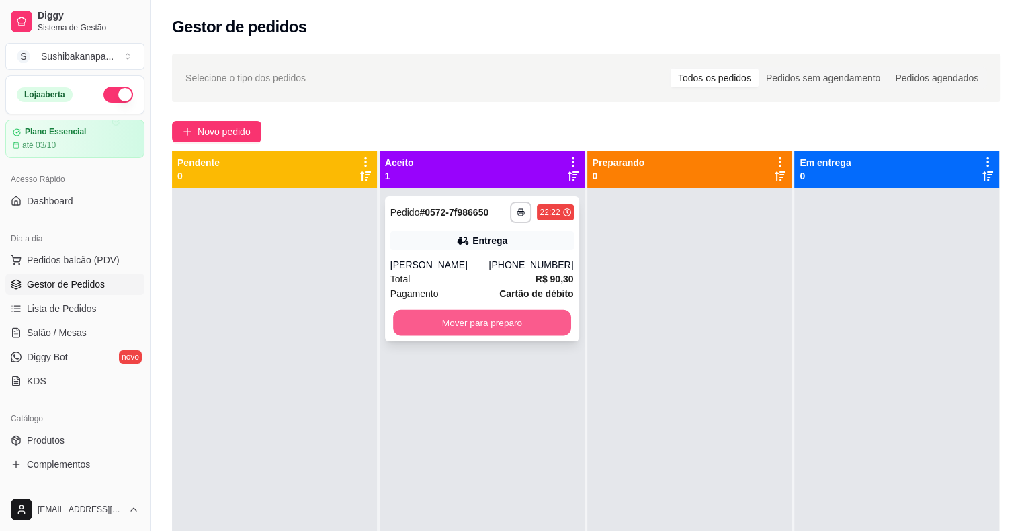
click at [446, 327] on button "Mover para preparo" at bounding box center [482, 323] width 178 height 26
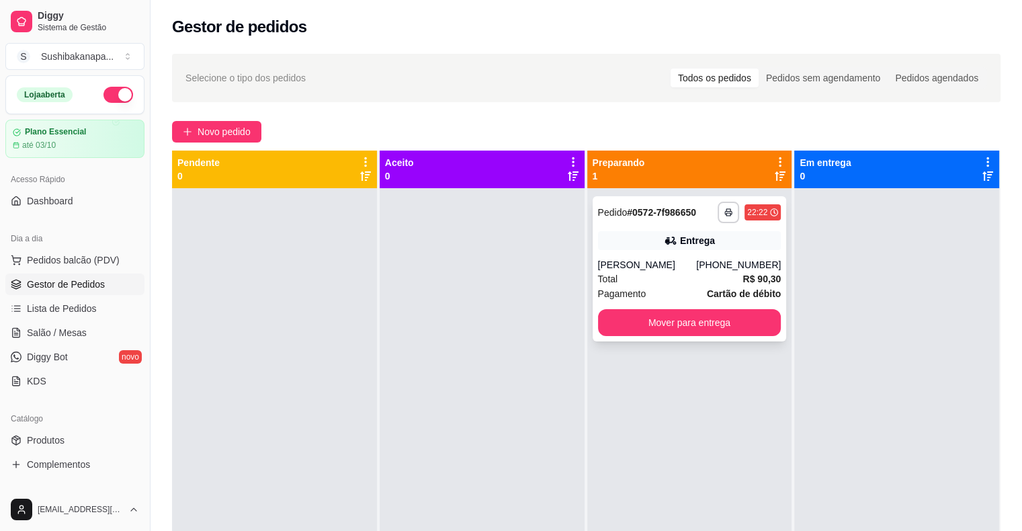
click at [701, 244] on div "Entrega" at bounding box center [697, 240] width 35 height 13
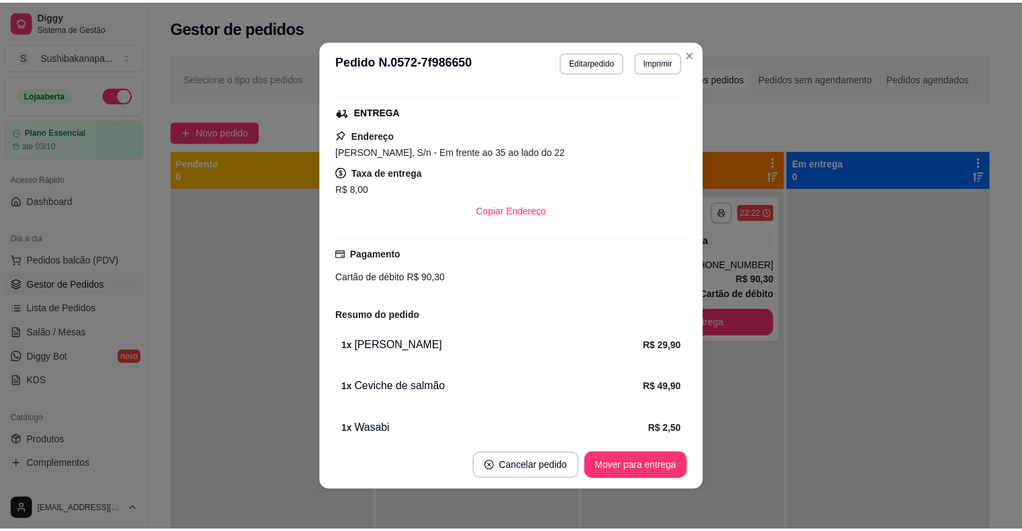
scroll to position [202, 0]
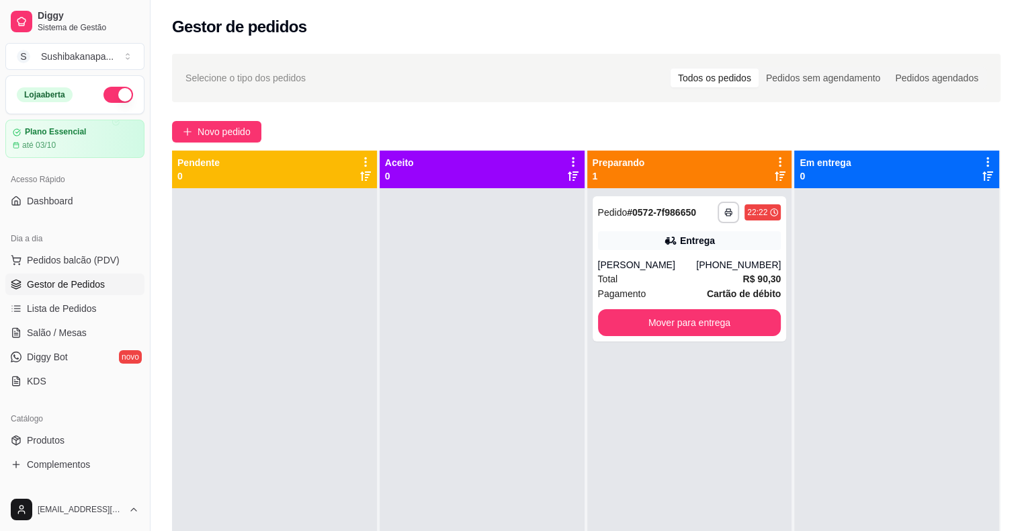
click at [103, 93] on button "button" at bounding box center [118, 95] width 30 height 16
click at [692, 235] on div "Entrega" at bounding box center [697, 240] width 35 height 13
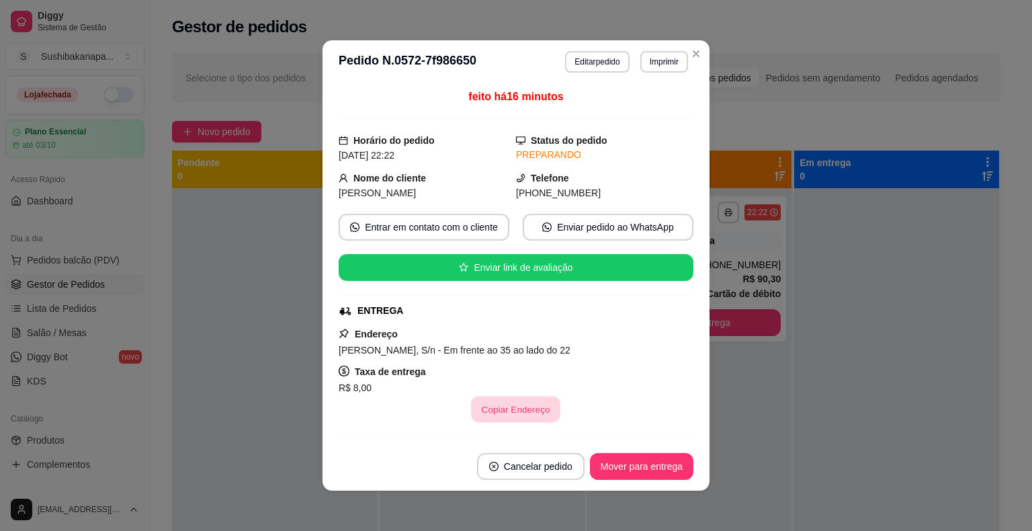
click at [536, 413] on button "Copiar Endereço" at bounding box center [516, 409] width 89 height 26
